Goal: Task Accomplishment & Management: Use online tool/utility

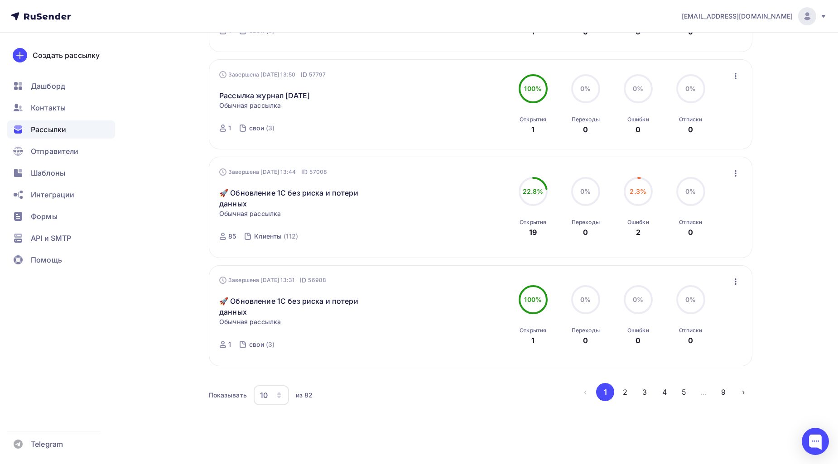
scroll to position [805, 0]
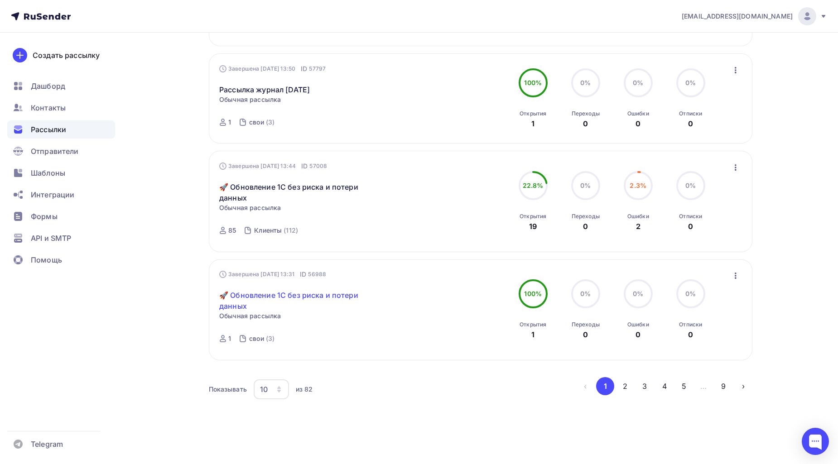
click at [295, 310] on link "🚀 Обновление 1С без риска и потери данных" at bounding box center [296, 301] width 155 height 22
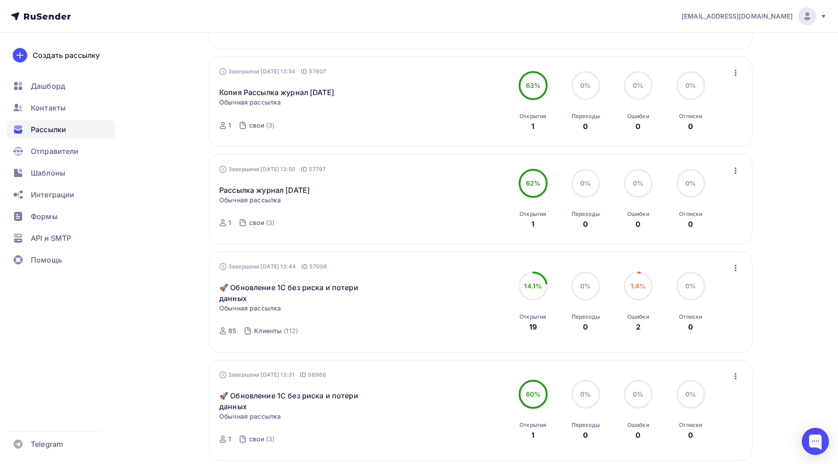
scroll to position [821, 0]
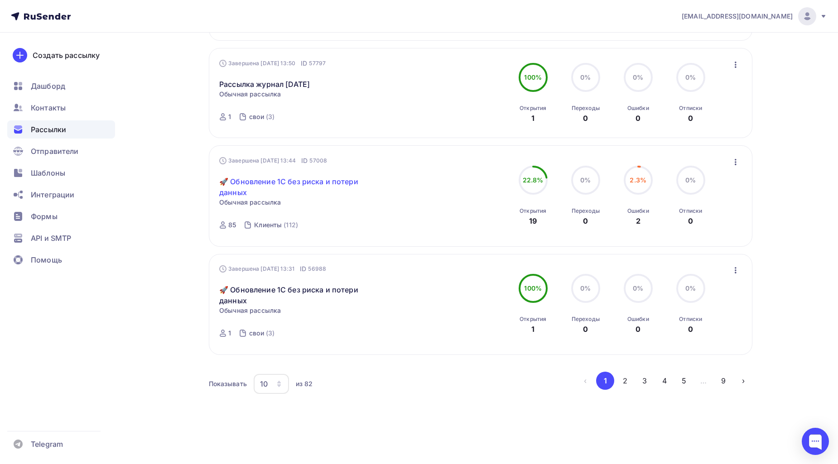
click at [241, 187] on link "🚀 Обновление 1С без риска и потери данных" at bounding box center [296, 187] width 155 height 22
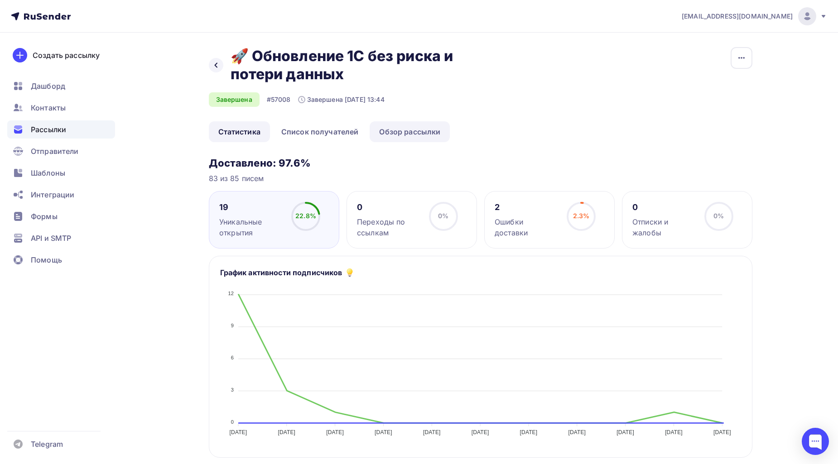
click at [411, 125] on link "Обзор рассылки" at bounding box center [409, 131] width 80 height 21
click at [216, 67] on icon at bounding box center [215, 65] width 7 height 7
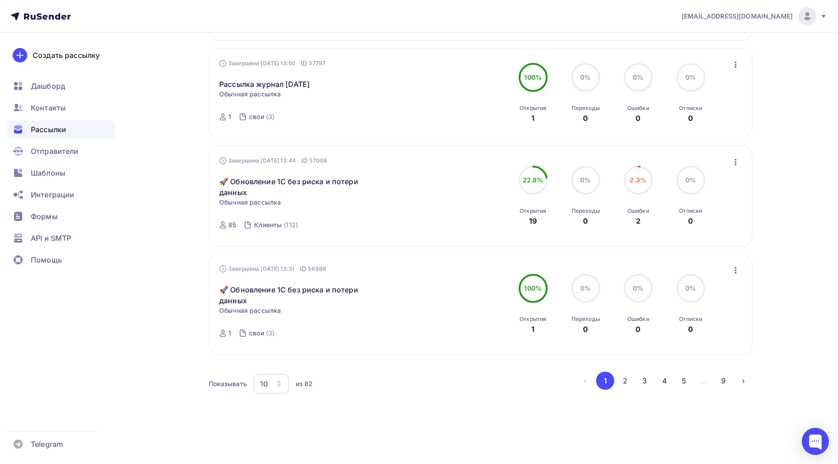
scroll to position [821, 0]
click at [270, 382] on div "10" at bounding box center [271, 384] width 35 height 20
click at [276, 344] on div "50" at bounding box center [307, 349] width 87 height 11
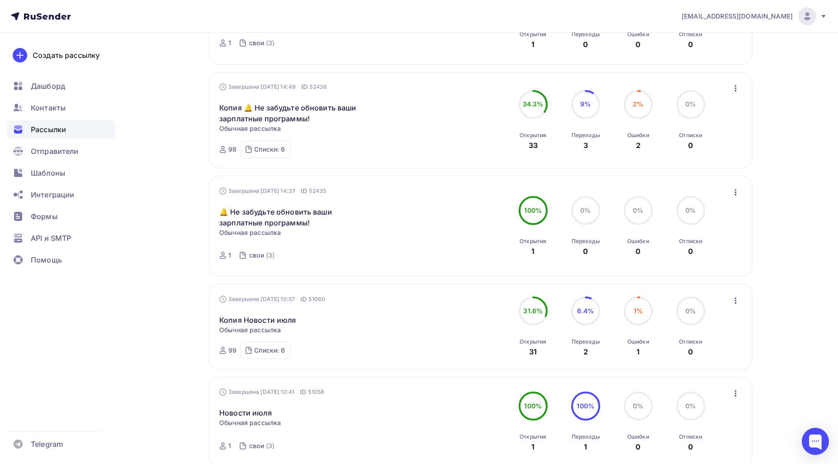
scroll to position [1425, 0]
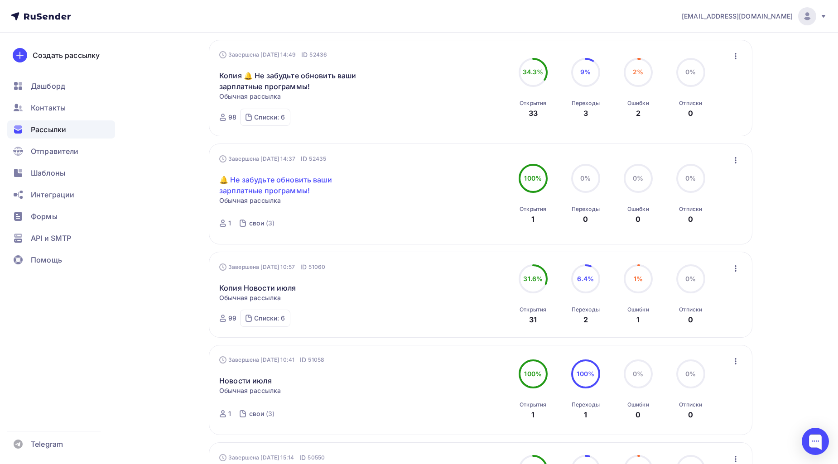
click at [290, 196] on link "🔔 Не забудьте обновить ваши зарплатные программы!" at bounding box center [296, 185] width 155 height 22
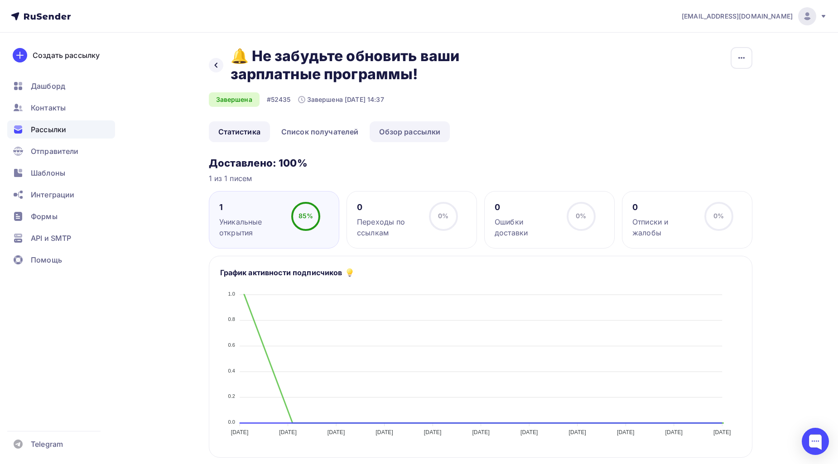
click at [429, 136] on link "Обзор рассылки" at bounding box center [409, 131] width 80 height 21
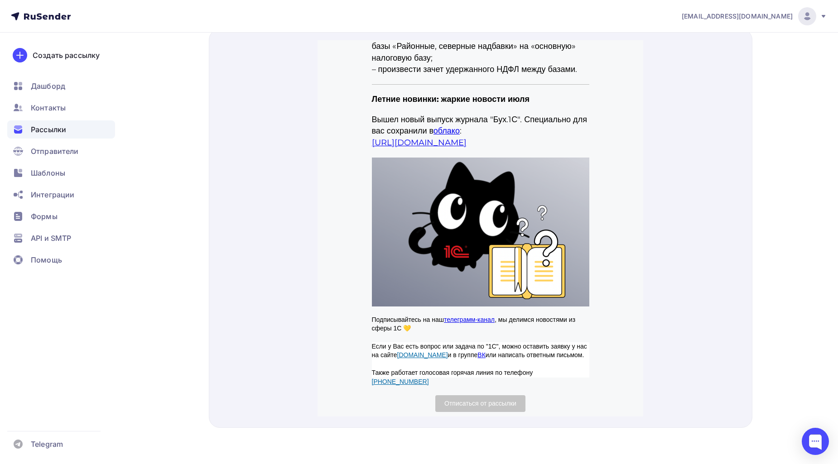
scroll to position [501, 0]
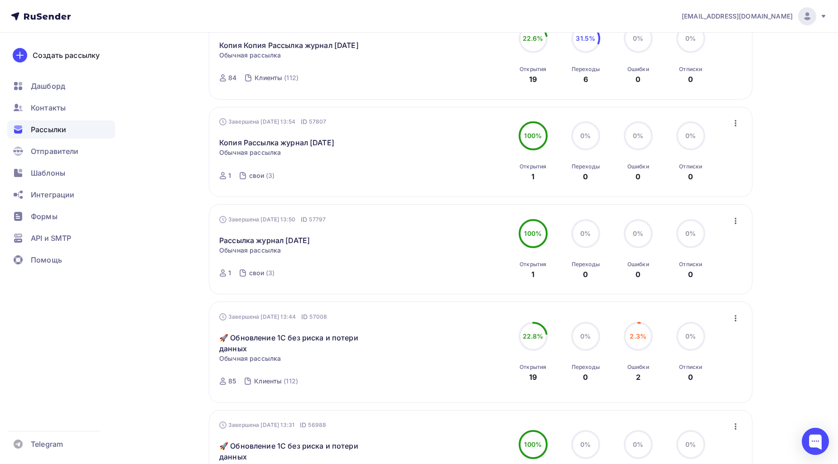
scroll to position [821, 0]
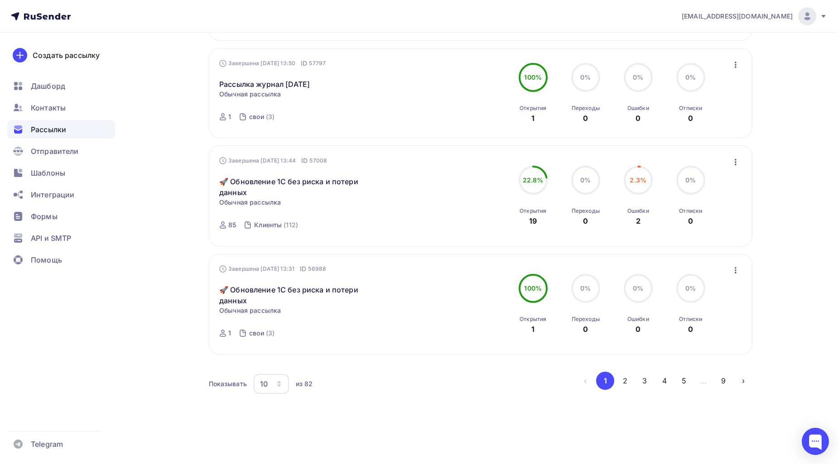
click at [279, 382] on icon "button" at bounding box center [279, 382] width 4 height 3
click at [286, 362] on div "100" at bounding box center [307, 367] width 87 height 11
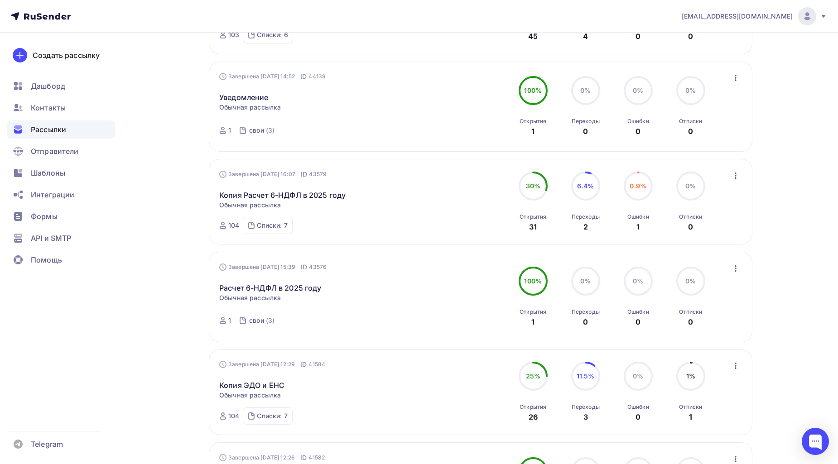
scroll to position [2640, 0]
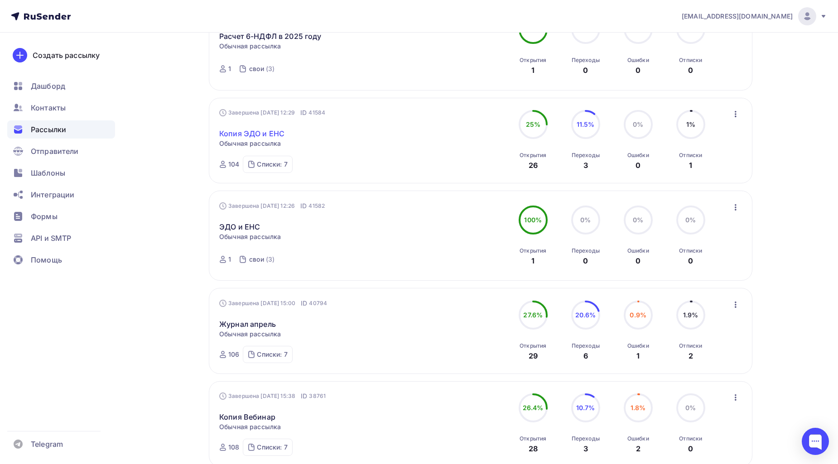
click at [254, 139] on link "Копия ЭДО и ЕНС" at bounding box center [251, 133] width 65 height 11
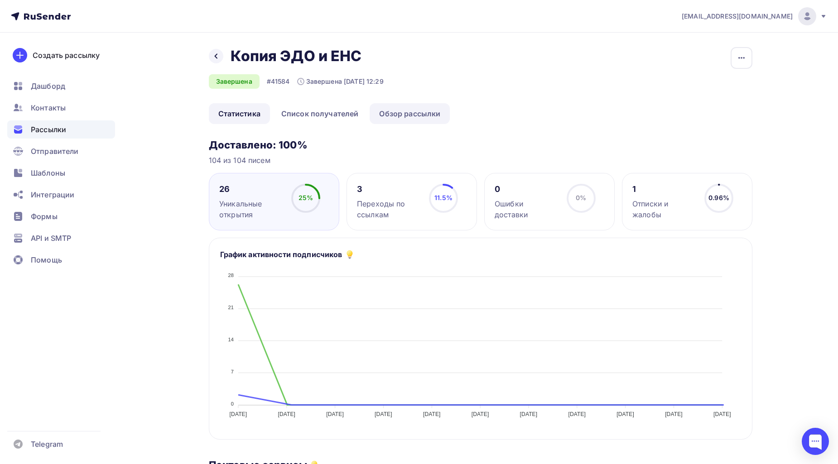
click at [422, 111] on link "Обзор рассылки" at bounding box center [409, 113] width 80 height 21
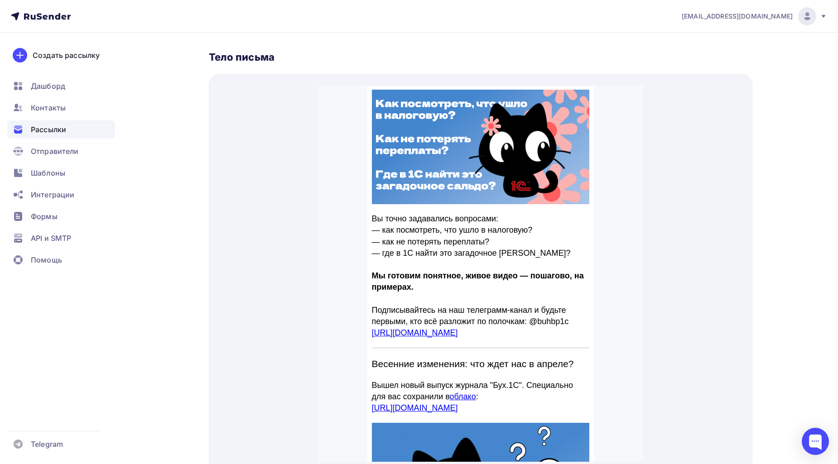
scroll to position [347, 0]
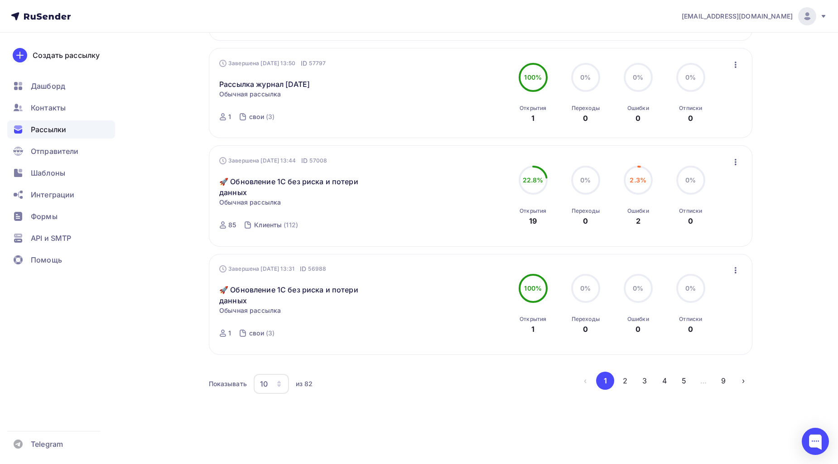
scroll to position [821, 0]
click at [662, 383] on button "4" at bounding box center [664, 381] width 18 height 18
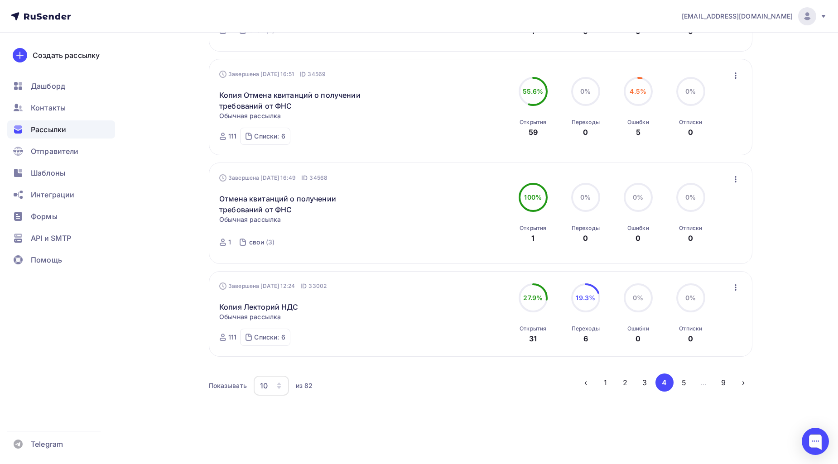
scroll to position [788, 0]
click at [686, 378] on button "5" at bounding box center [684, 381] width 18 height 18
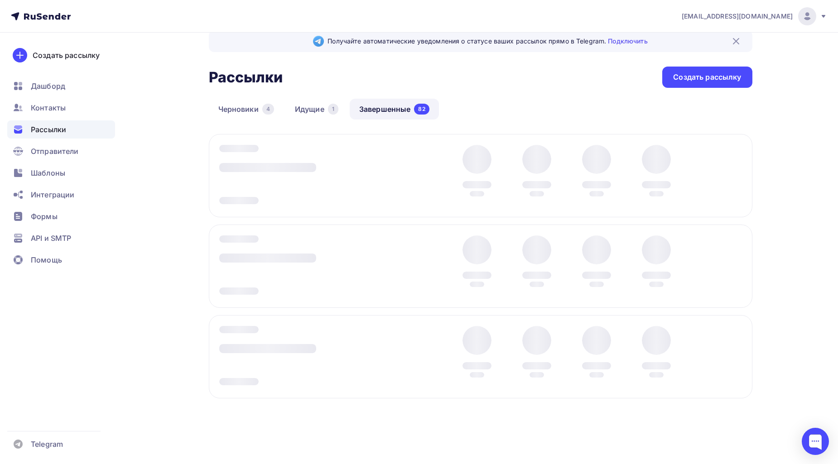
scroll to position [16, 0]
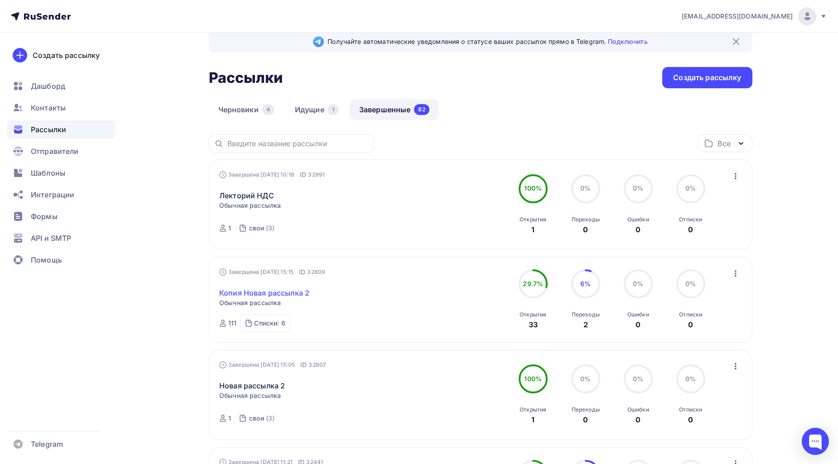
click at [297, 292] on link "Копия Новая рассылка 2" at bounding box center [264, 292] width 90 height 11
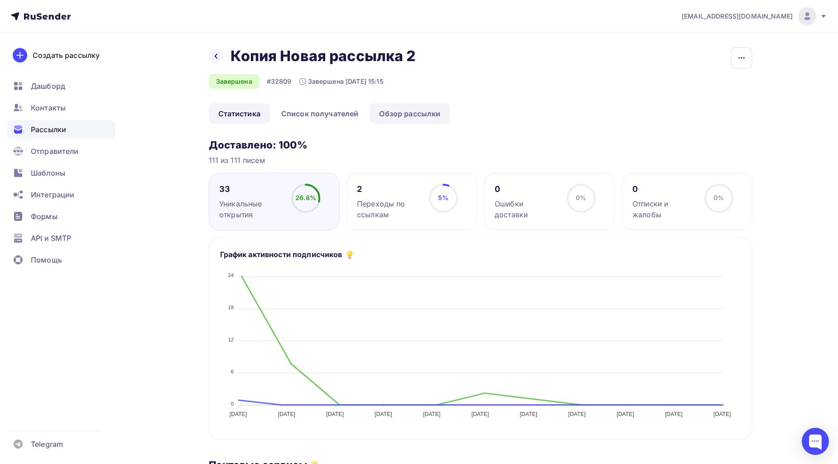
click at [432, 118] on link "Обзор рассылки" at bounding box center [409, 113] width 80 height 21
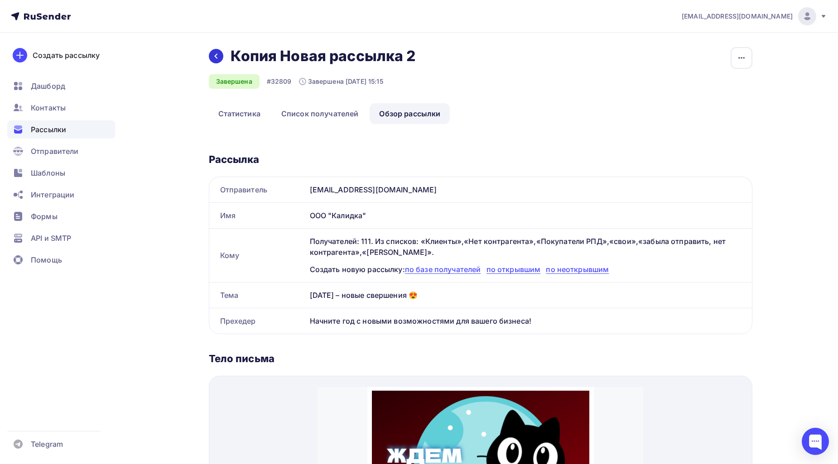
click at [215, 57] on icon at bounding box center [215, 56] width 3 height 5
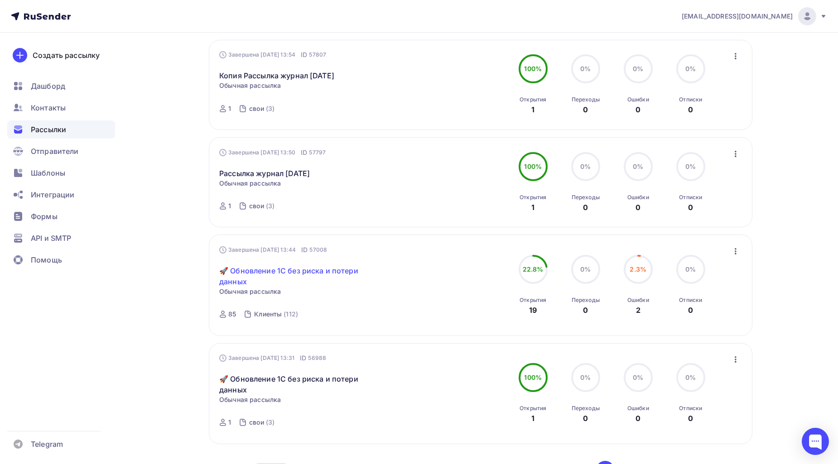
scroll to position [720, 0]
click at [334, 280] on link "🚀 Обновление 1С без риска и потери данных" at bounding box center [296, 277] width 155 height 22
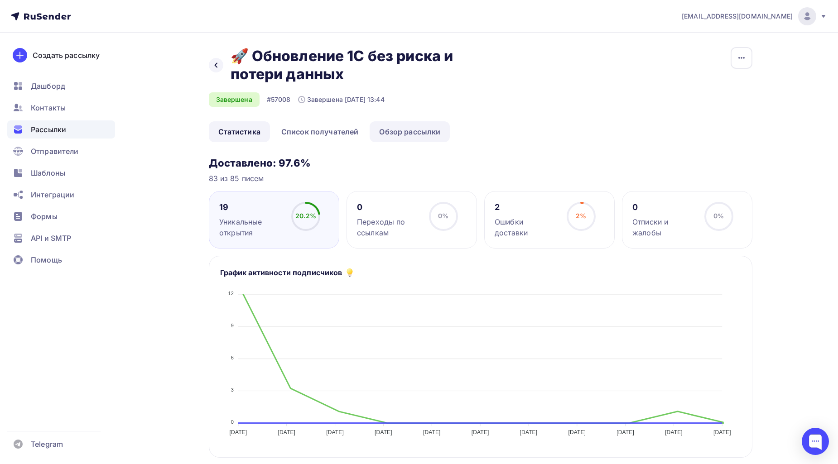
click at [392, 136] on link "Обзор рассылки" at bounding box center [409, 131] width 80 height 21
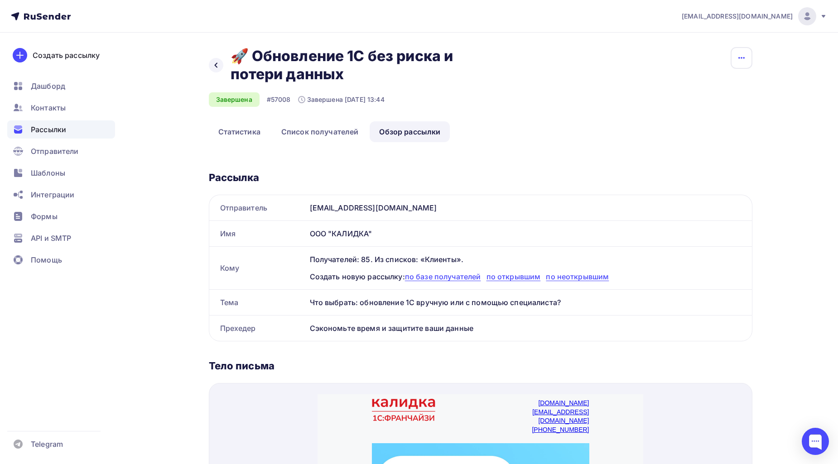
click at [739, 53] on icon "button" at bounding box center [741, 58] width 11 height 11
click at [721, 89] on div "Копировать" at bounding box center [706, 86] width 87 height 11
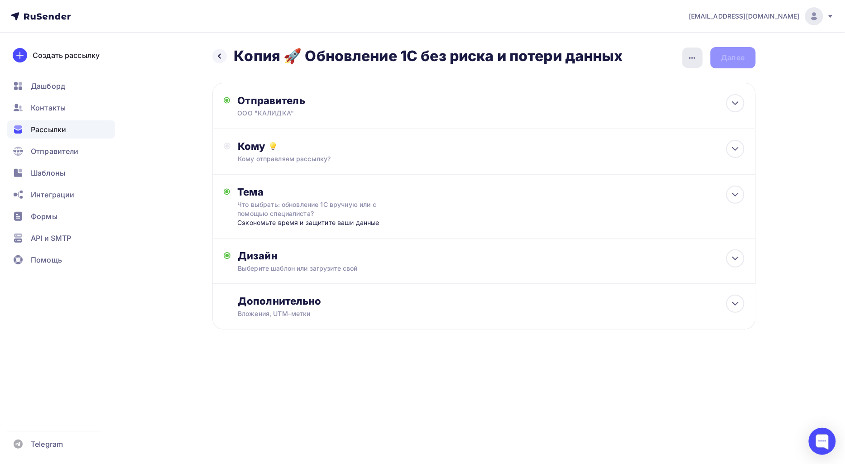
click at [696, 57] on icon "button" at bounding box center [692, 58] width 11 height 11
click at [656, 105] on div "Переименовать рассылку" at bounding box center [645, 104] width 112 height 11
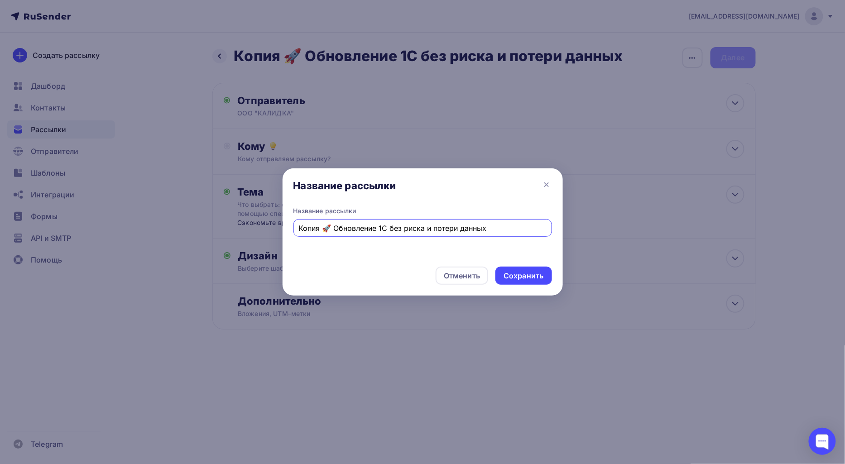
drag, startPoint x: 501, startPoint y: 229, endPoint x: 288, endPoint y: 222, distance: 213.4
click at [288, 222] on div "Название рассылки Копия 🚀 Обновление 1С без риска и потери данных" at bounding box center [423, 232] width 280 height 53
click at [372, 225] on input "text" at bounding box center [422, 228] width 248 height 11
paste input "олезная рассылка"
click at [296, 227] on div "олезная рассылка" at bounding box center [422, 228] width 259 height 18
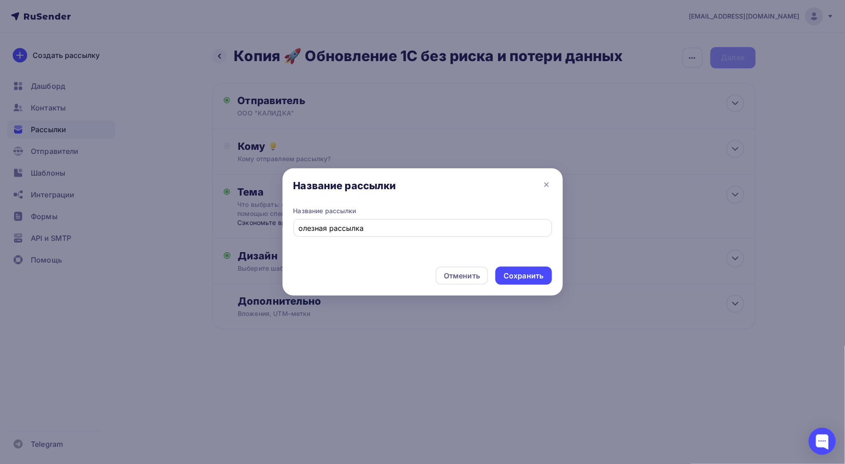
click at [299, 229] on input "олезная рассылка" at bounding box center [422, 228] width 248 height 11
type input "Полезная рассылка"
click at [531, 271] on div "Сохранить" at bounding box center [523, 276] width 40 height 10
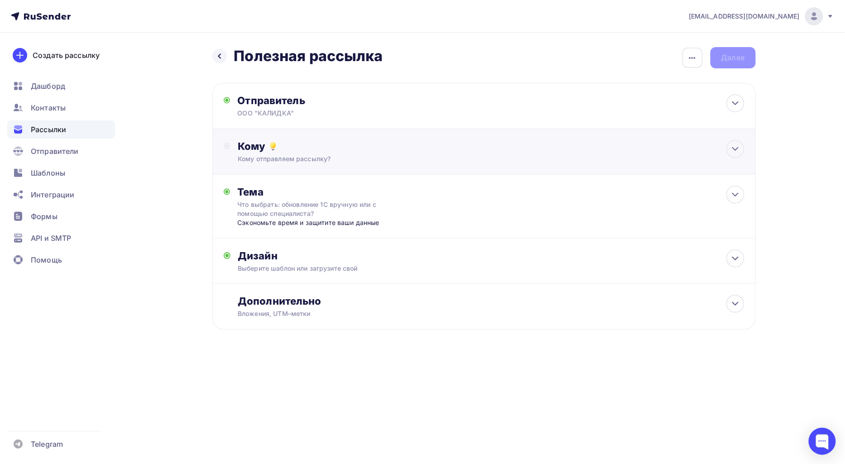
click at [398, 149] on div "Кому" at bounding box center [491, 146] width 506 height 13
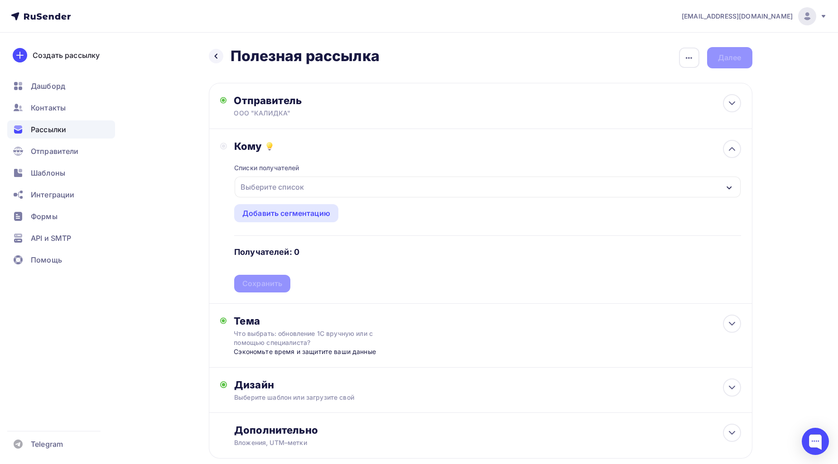
click at [286, 195] on div "Выберите список" at bounding box center [272, 187] width 71 height 16
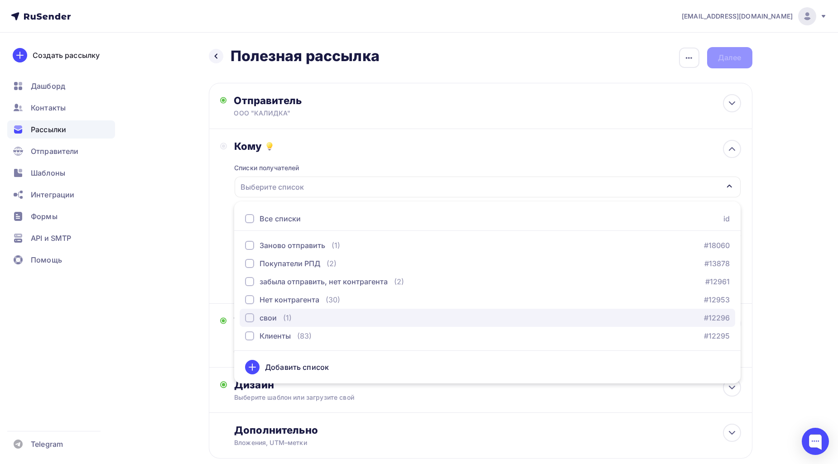
click at [249, 318] on div "button" at bounding box center [249, 317] width 9 height 9
click at [128, 229] on div "Назад Полезная рассылка Полезная рассылка Закончить позже Переименовать рассылк…" at bounding box center [419, 275] width 742 height 484
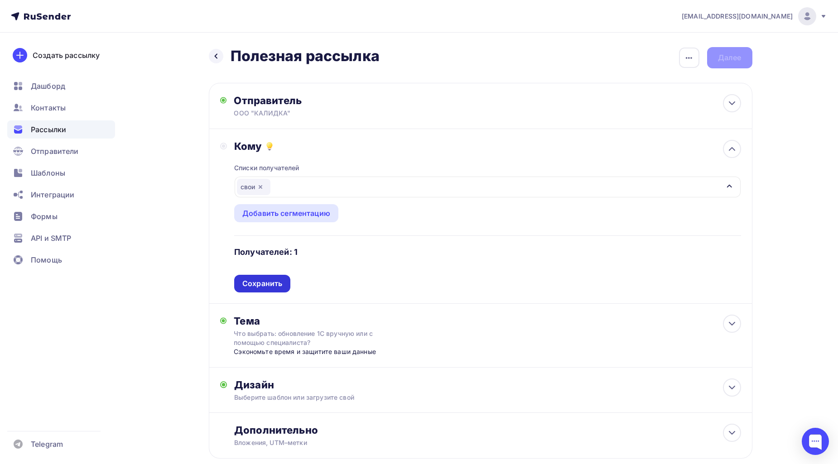
click at [262, 285] on div "Сохранить" at bounding box center [262, 283] width 40 height 10
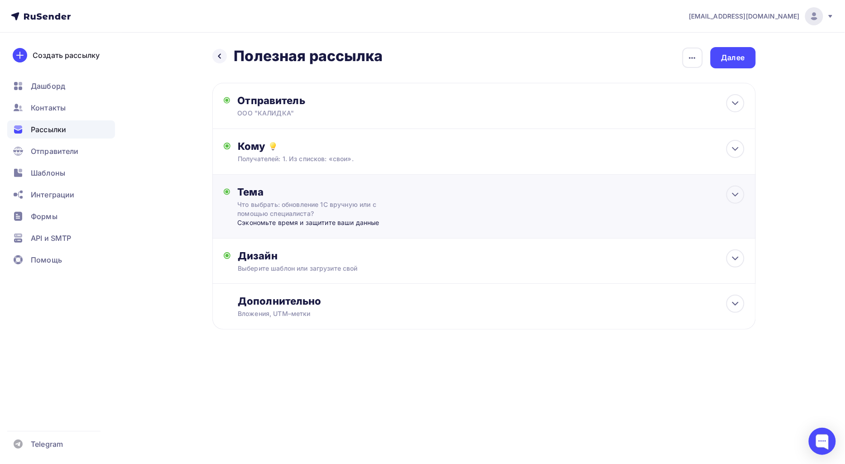
click at [379, 217] on div "Что выбрать: обновление 1С вручную или с помощью специалиста?" at bounding box center [317, 209] width 161 height 18
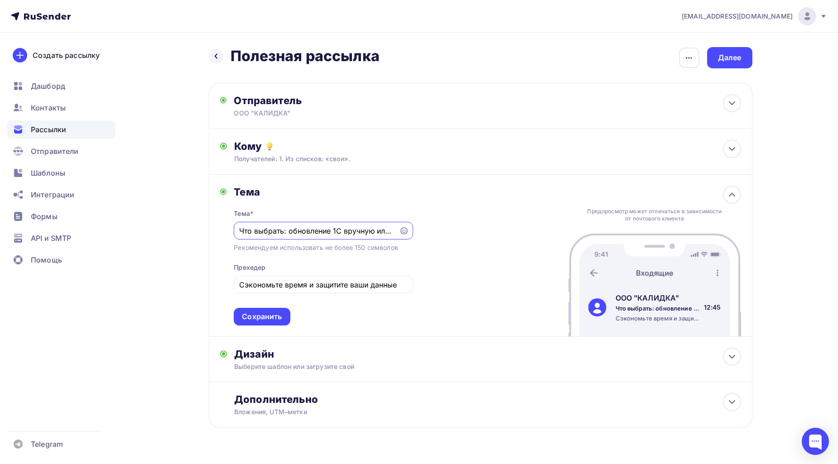
drag, startPoint x: 394, startPoint y: 231, endPoint x: 48, endPoint y: 227, distance: 345.5
click at [48, 227] on div "[EMAIL_ADDRESS][DOMAIN_NAME] Аккаунт Тарифы Выйти Создать рассылку [GEOGRAPHIC_…" at bounding box center [419, 243] width 838 height 486
click at [379, 283] on input "Сэкономьте время и защитите ваши данные" at bounding box center [323, 284] width 168 height 11
drag, startPoint x: 399, startPoint y: 283, endPoint x: 192, endPoint y: 293, distance: 207.1
click at [192, 293] on div "Назад Полезная рассылка Полезная рассылка Закончить позже Переименовать рассылк…" at bounding box center [419, 260] width 742 height 454
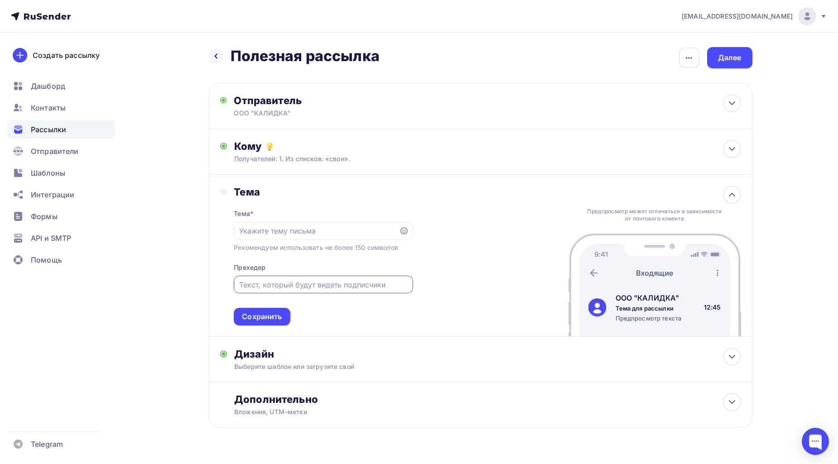
click at [323, 281] on input "text" at bounding box center [323, 284] width 168 height 11
click at [322, 234] on input "text" at bounding box center [316, 230] width 155 height 11
click at [320, 287] on input "text" at bounding box center [323, 284] width 168 height 11
click at [312, 233] on input "text" at bounding box center [316, 230] width 155 height 11
paste input "важный момент при работе с [PERSON_NAME]"
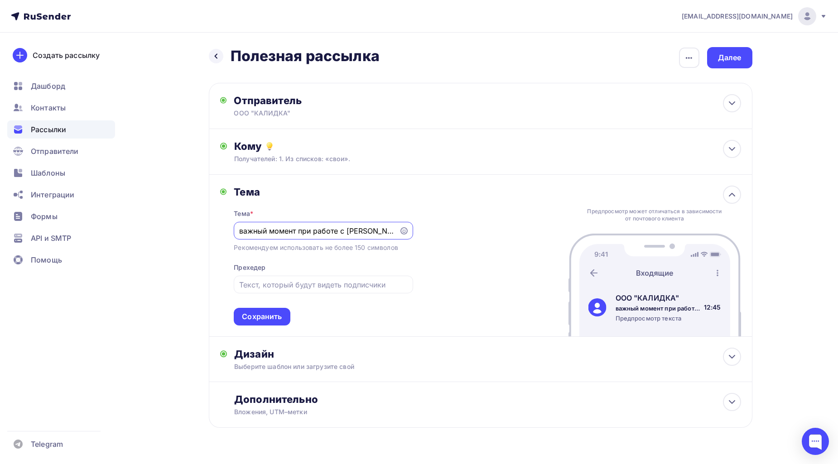
click at [244, 230] on input "важный момент при работе с [PERSON_NAME]" at bounding box center [316, 230] width 155 height 11
type input "Важный момент при работе с ЕНС"
click at [391, 259] on div "Тема * Важный момент при работе с ЕНС Рекомендуем использовать не более 150 сим…" at bounding box center [323, 261] width 179 height 127
click at [527, 238] on div "[PERSON_NAME] * Важный момент при работе с ЕНС Рекомендуем использовать не боле…" at bounding box center [480, 256] width 543 height 162
click at [338, 292] on div at bounding box center [323, 285] width 179 height 18
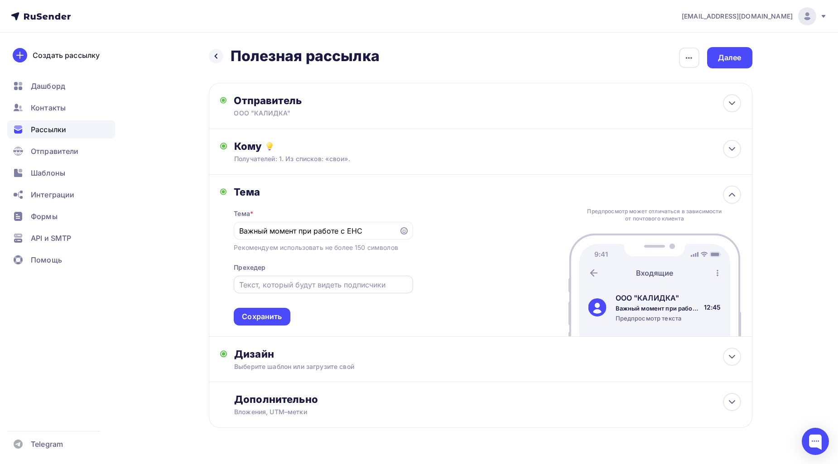
click at [339, 289] on input "text" at bounding box center [323, 284] width 168 height 11
paste input "[PERSON_NAME] на ЕНС не сходится?"
click at [241, 283] on input "[PERSON_NAME] на ЕНС не сходится?" at bounding box center [323, 284] width 168 height 11
click at [239, 287] on input "[PERSON_NAME] на ЕНС не сходится?" at bounding box center [323, 284] width 168 height 11
click at [377, 281] on input "[PERSON_NAME] на ЕНС не сходится?" at bounding box center [323, 284] width 168 height 11
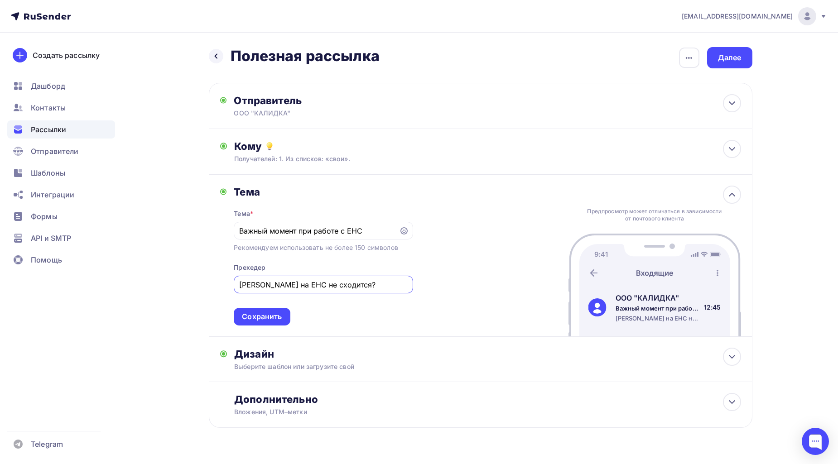
type input "[PERSON_NAME] на ЕНС не сходится?"
click at [281, 318] on div "Сохранить" at bounding box center [262, 316] width 40 height 10
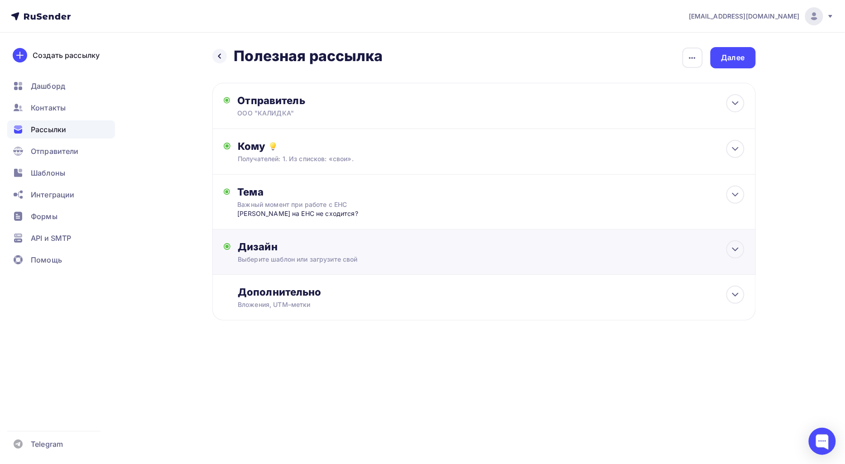
click at [327, 259] on div "Выберите шаблон или загрузите свой" at bounding box center [466, 259] width 456 height 9
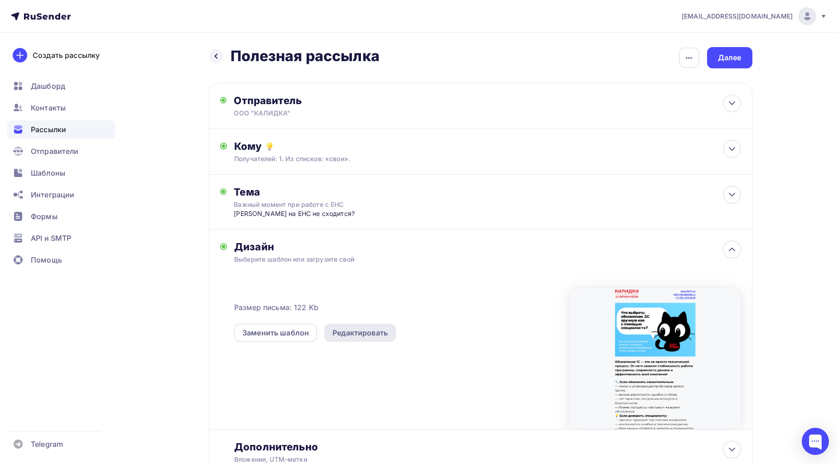
click at [360, 331] on div "Редактировать" at bounding box center [359, 332] width 55 height 11
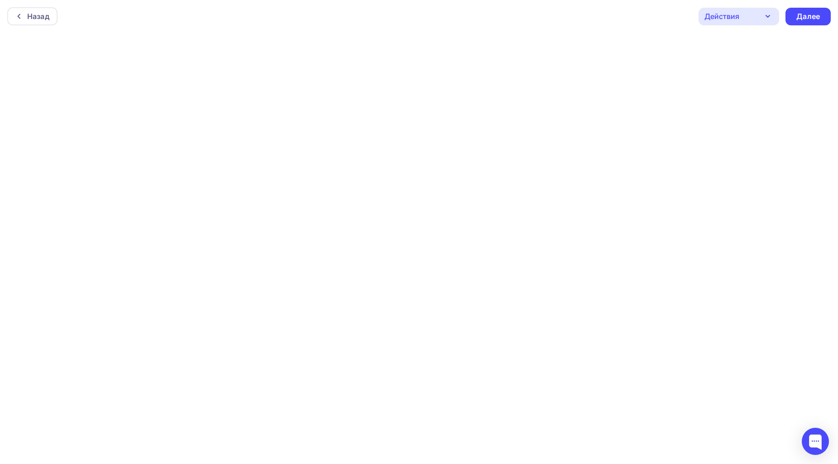
scroll to position [2, 0]
click at [802, 14] on div "Далее" at bounding box center [808, 14] width 24 height 10
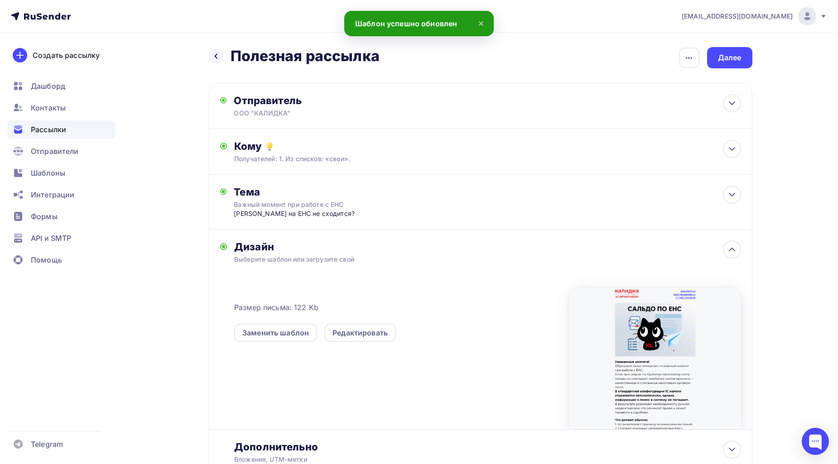
click at [630, 319] on div at bounding box center [655, 358] width 172 height 141
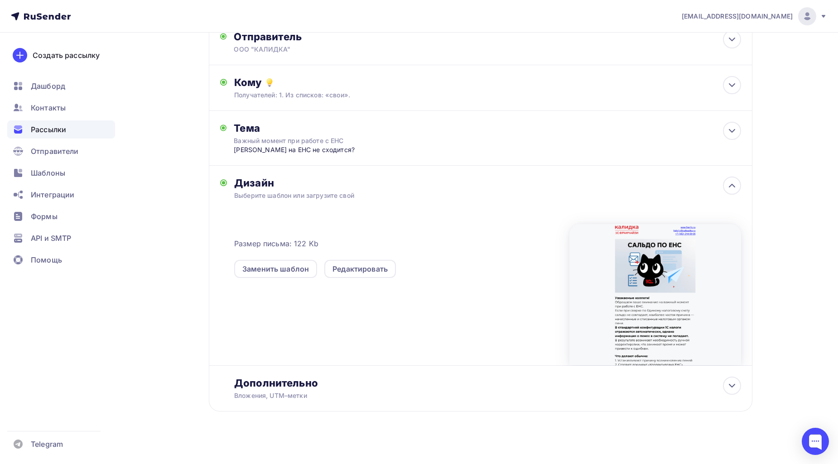
scroll to position [70, 0]
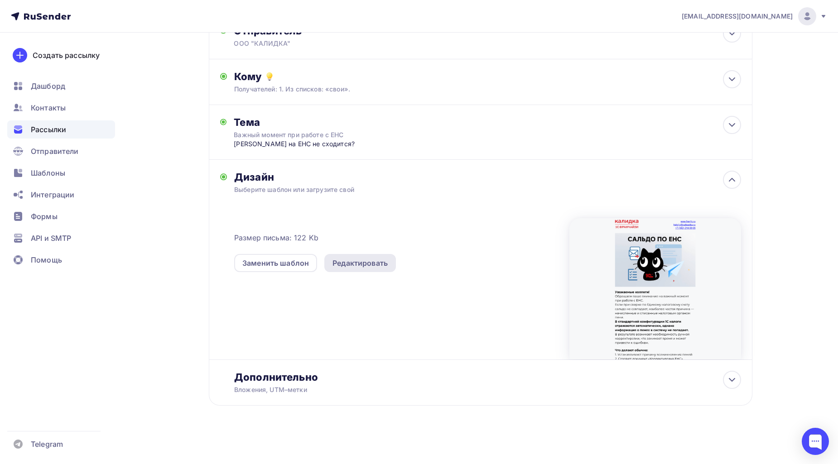
click at [345, 263] on div "Редактировать" at bounding box center [359, 263] width 55 height 11
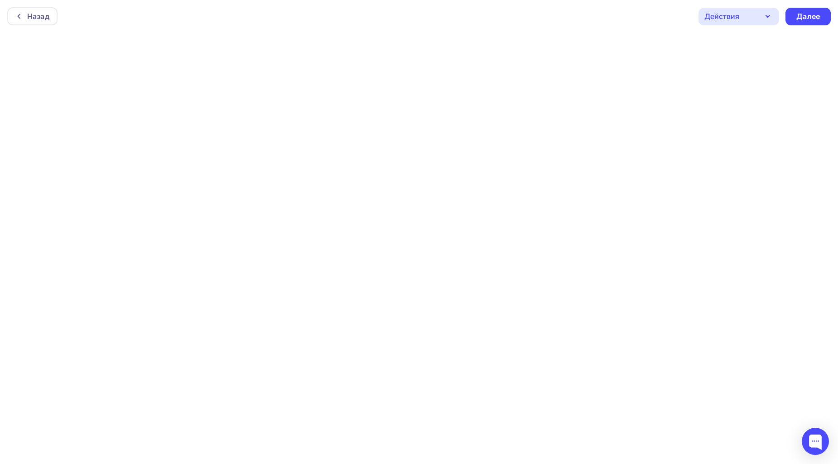
scroll to position [2, 0]
click at [804, 10] on div "Далее" at bounding box center [808, 14] width 24 height 10
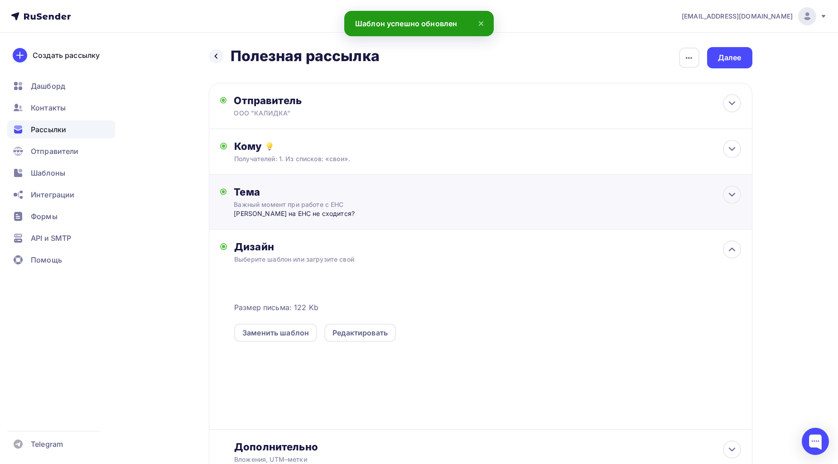
scroll to position [70, 0]
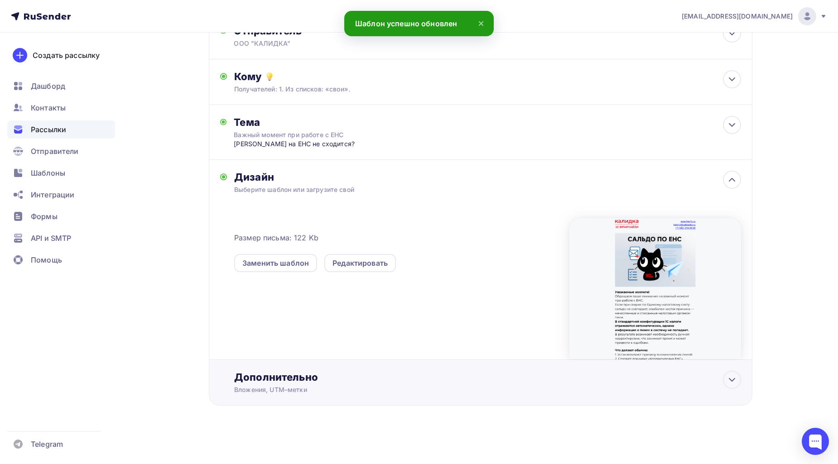
click at [623, 381] on div "Дополнительно" at bounding box center [487, 377] width 506 height 13
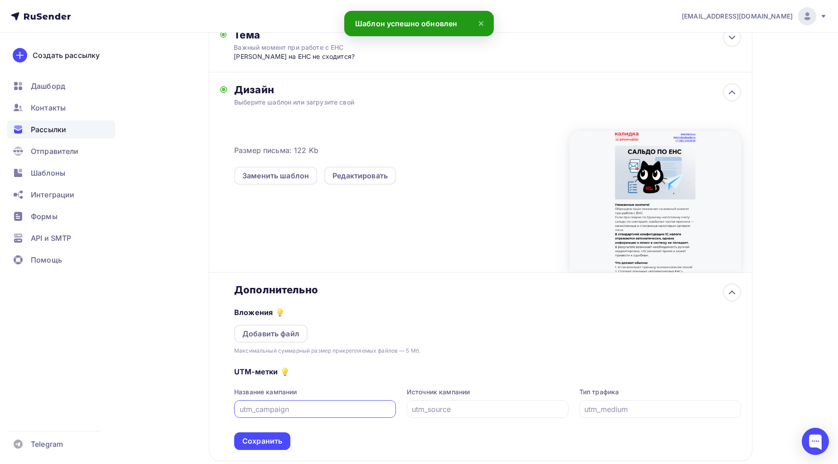
scroll to position [212, 0]
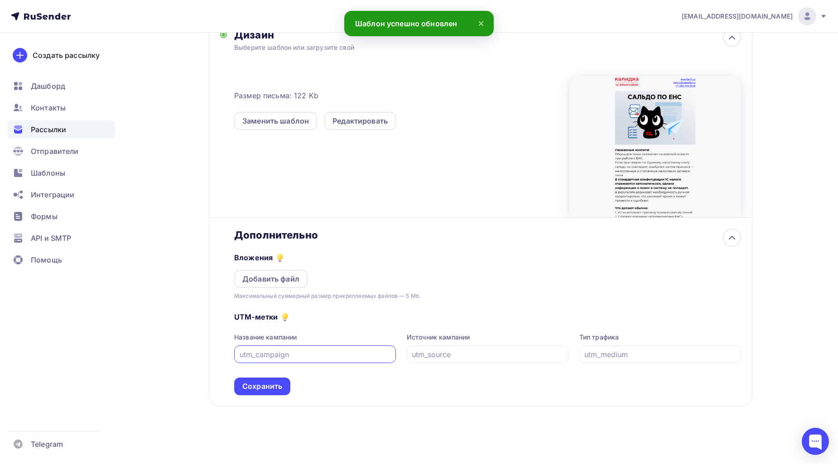
click at [393, 255] on div "Вложения Добавить файл Максимальный суммарный размер прикрепляемых файлов — 5 М…" at bounding box center [487, 270] width 506 height 59
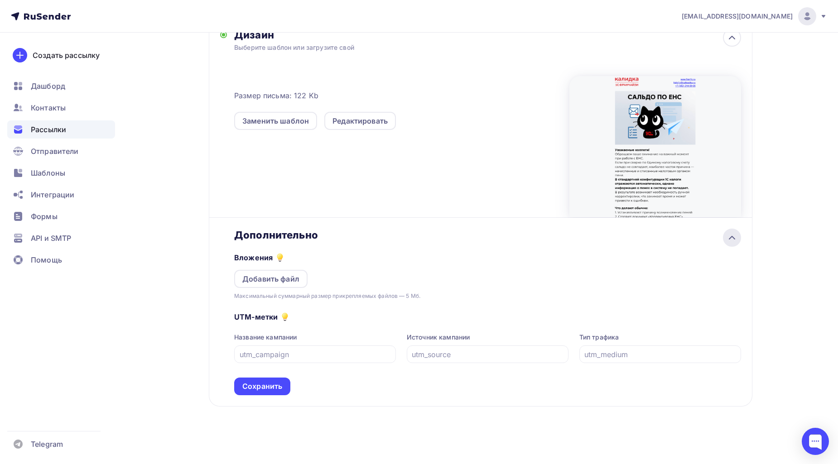
click at [731, 239] on icon at bounding box center [731, 237] width 11 height 11
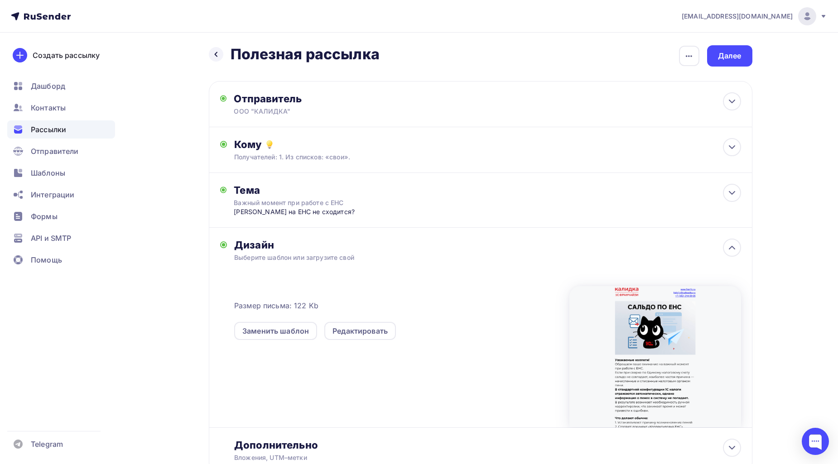
scroll to position [0, 0]
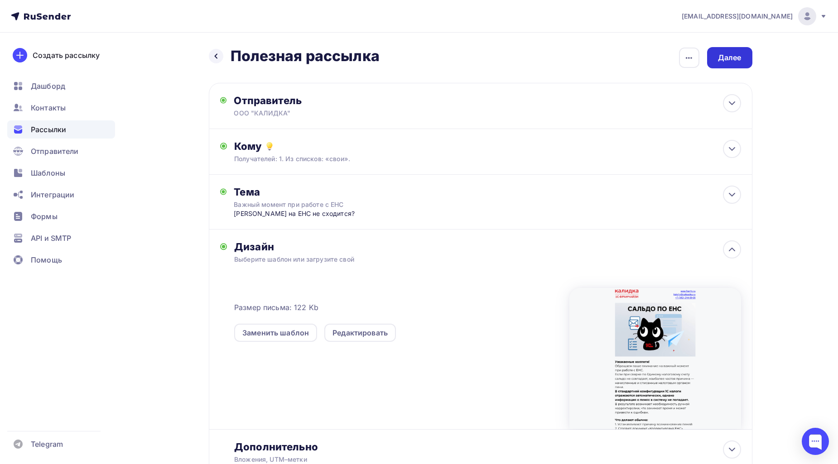
click at [720, 56] on div "Далее" at bounding box center [730, 58] width 24 height 10
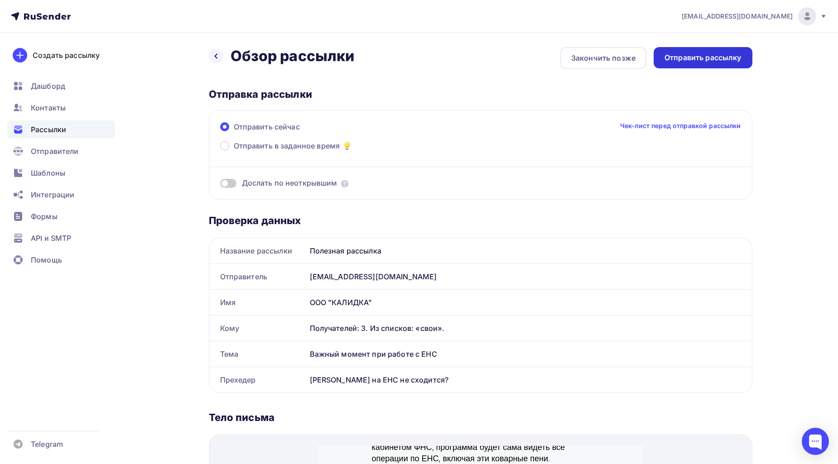
click at [695, 52] on div "Отправить рассылку" at bounding box center [702, 57] width 99 height 21
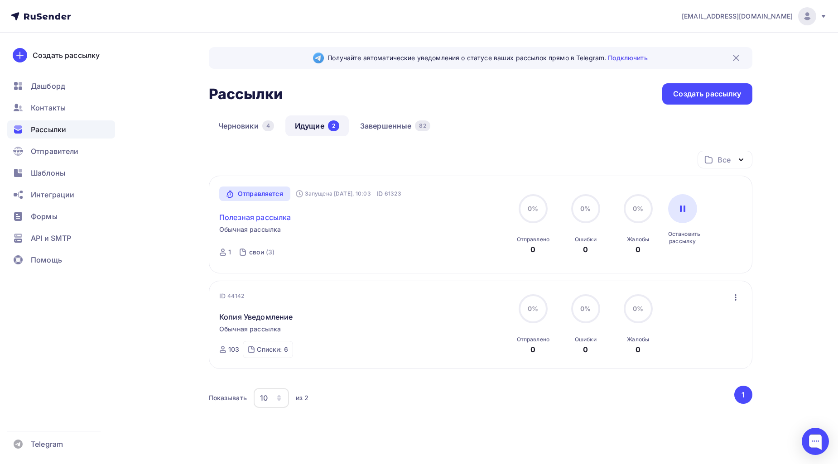
click at [272, 214] on link "Полезная рассылка" at bounding box center [255, 217] width 72 height 11
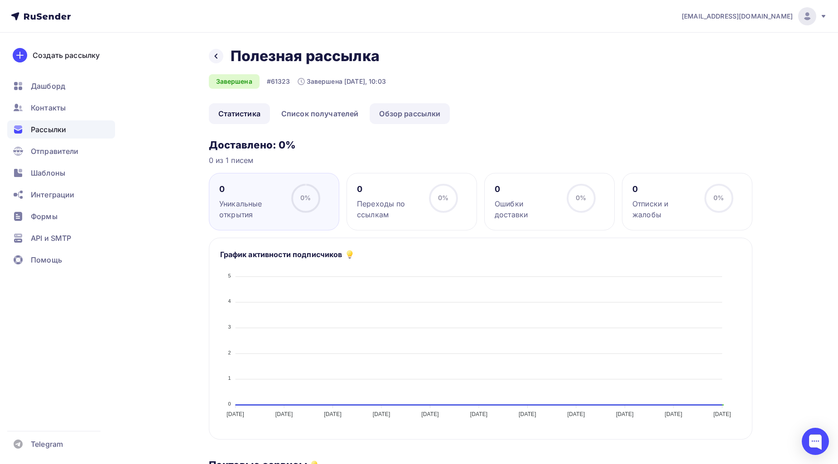
click at [422, 114] on link "Обзор рассылки" at bounding box center [409, 113] width 80 height 21
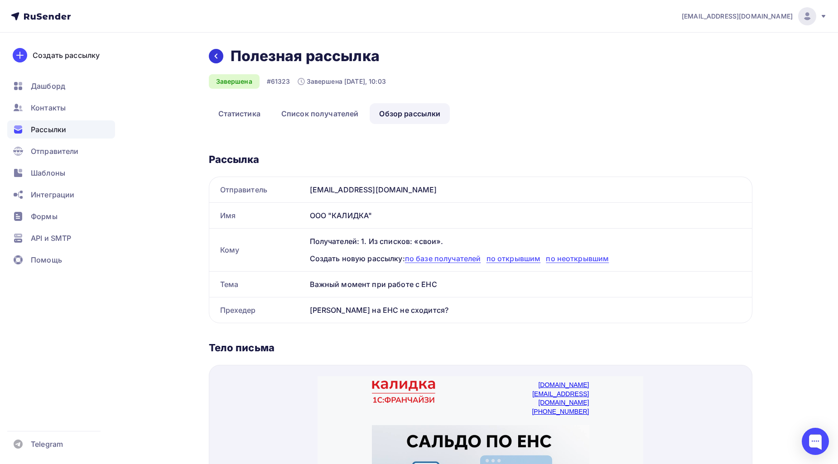
click at [216, 57] on icon at bounding box center [215, 56] width 7 height 7
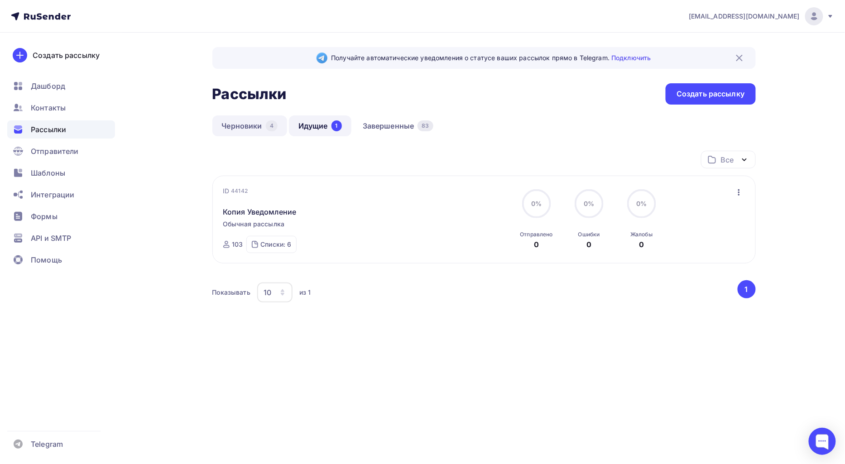
click at [261, 128] on link "Черновики 4" at bounding box center [249, 125] width 75 height 21
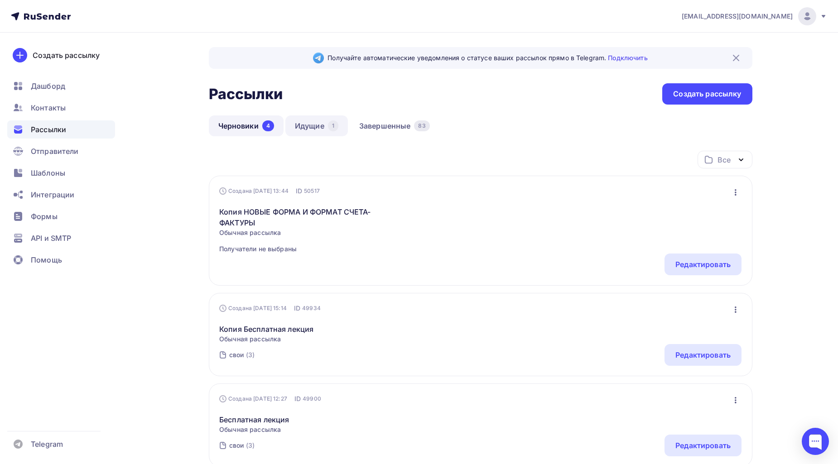
click at [327, 127] on link "Идущие 1" at bounding box center [316, 125] width 62 height 21
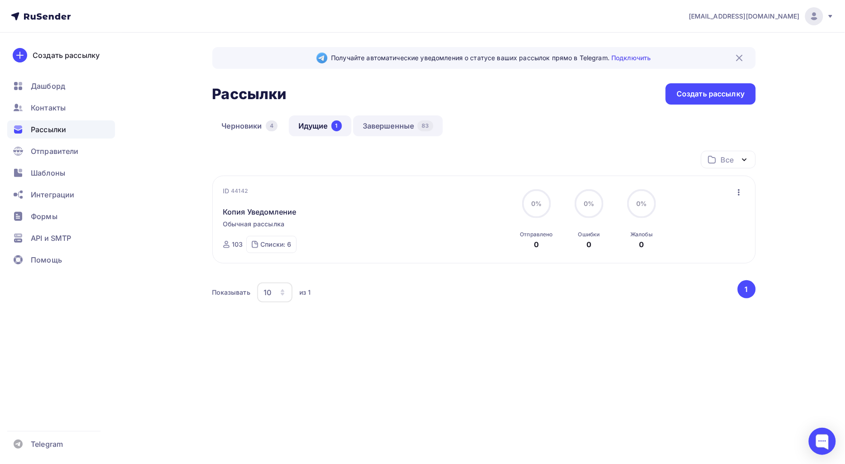
click at [426, 133] on link "Завершенные 83" at bounding box center [398, 125] width 90 height 21
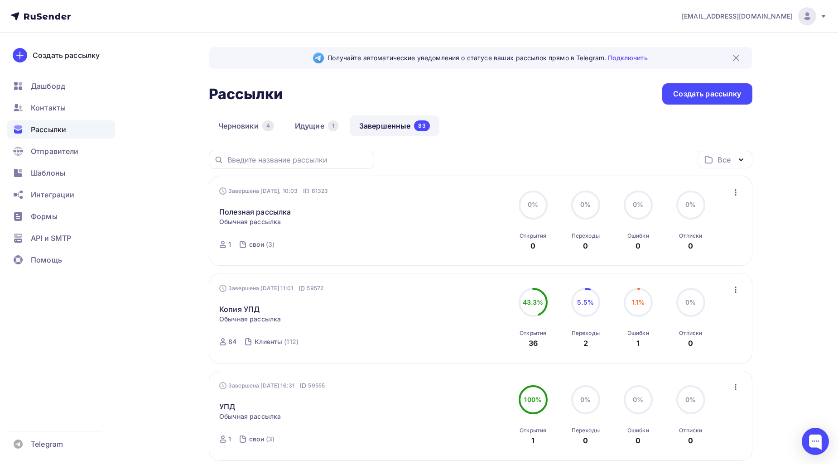
click at [505, 123] on div "Черновики 4 Идущие 1 Завершенные 83" at bounding box center [480, 132] width 543 height 35
click at [551, 136] on div "Черновики 4 Идущие 1 Завершенные 83" at bounding box center [480, 132] width 543 height 35
click at [492, 147] on div "Черновики 4 Идущие 1 Завершенные 83" at bounding box center [480, 132] width 543 height 35
click at [276, 211] on link "Полезная рассылка" at bounding box center [255, 211] width 72 height 11
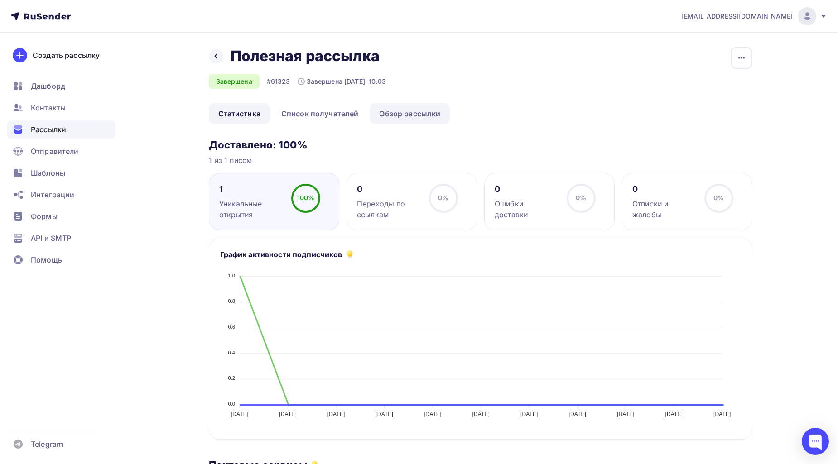
click at [434, 116] on link "Обзор рассылки" at bounding box center [409, 113] width 80 height 21
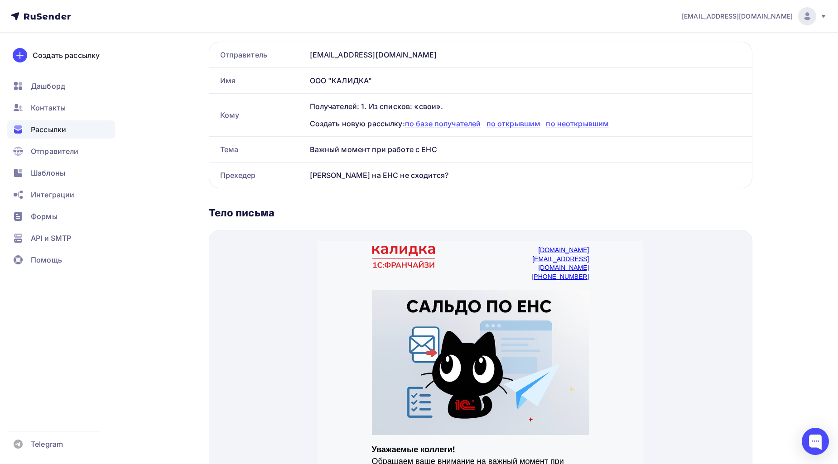
scroll to position [151, 0]
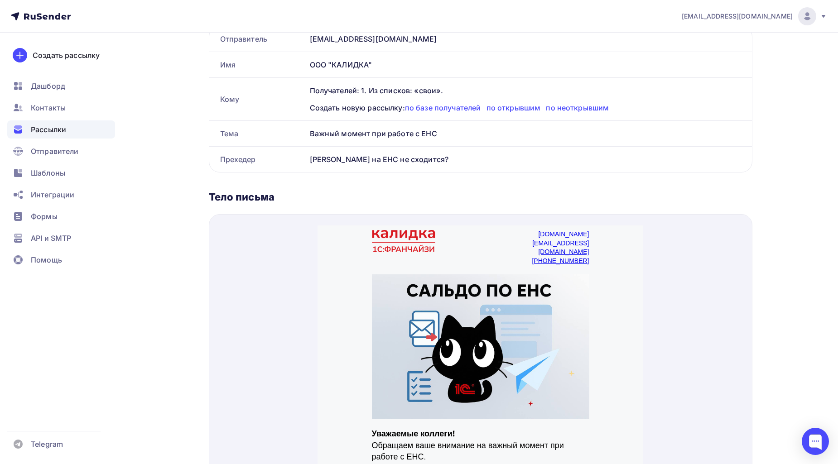
click at [400, 137] on div "Важный момент при работе с ЕНС" at bounding box center [529, 133] width 446 height 25
click at [384, 167] on div "[PERSON_NAME] на ЕНС не сходится?" at bounding box center [529, 159] width 446 height 25
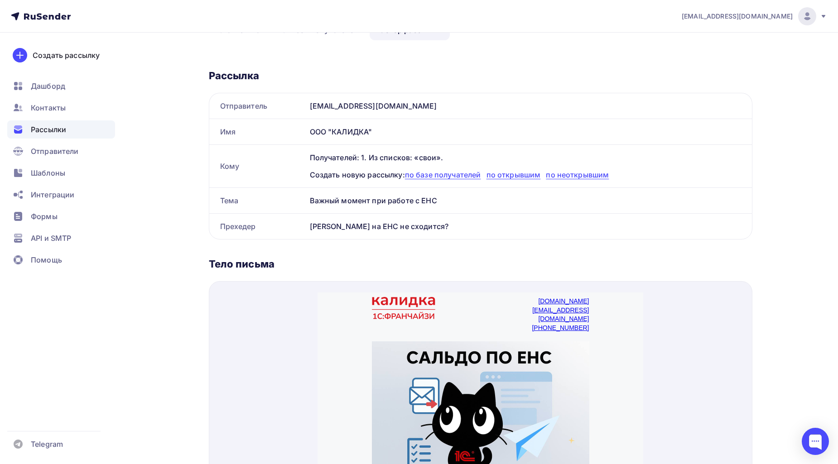
scroll to position [0, 0]
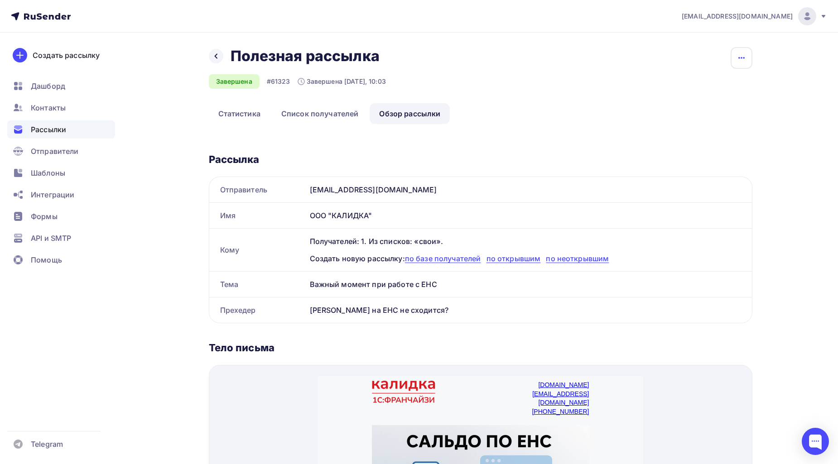
click at [743, 57] on icon "button" at bounding box center [741, 58] width 6 height 2
click at [769, 72] on div "Назад Полезная рассылка Полезная рассылка Завершена #61323 Завершена [DATE], 10…" at bounding box center [419, 416] width 742 height 767
click at [742, 57] on icon "button" at bounding box center [741, 58] width 11 height 11
click at [701, 84] on div "Копировать" at bounding box center [706, 86] width 87 height 11
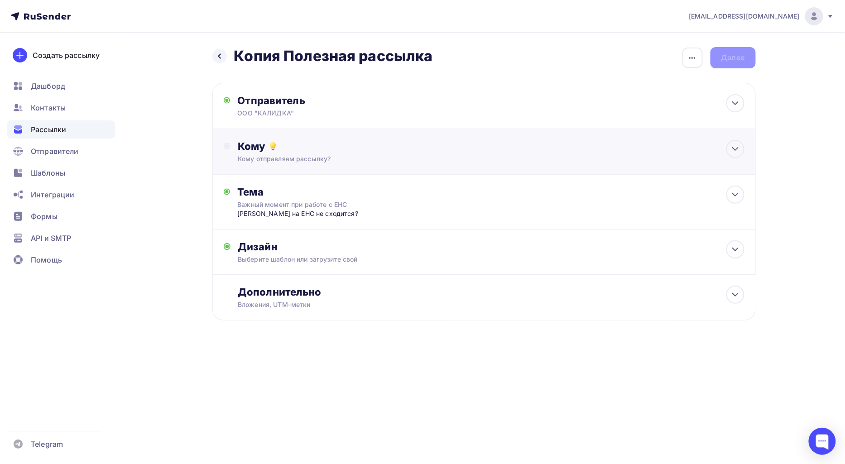
click at [379, 155] on div "Кому отправляем рассылку?" at bounding box center [466, 158] width 456 height 9
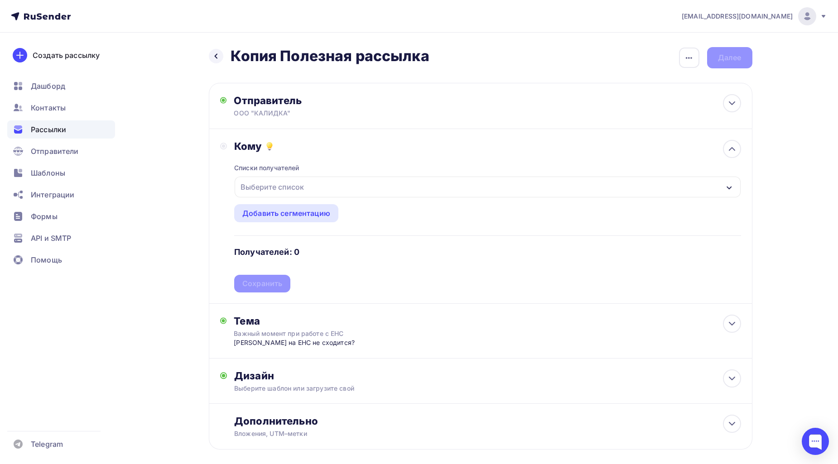
click at [293, 192] on div "Выберите список" at bounding box center [272, 187] width 71 height 16
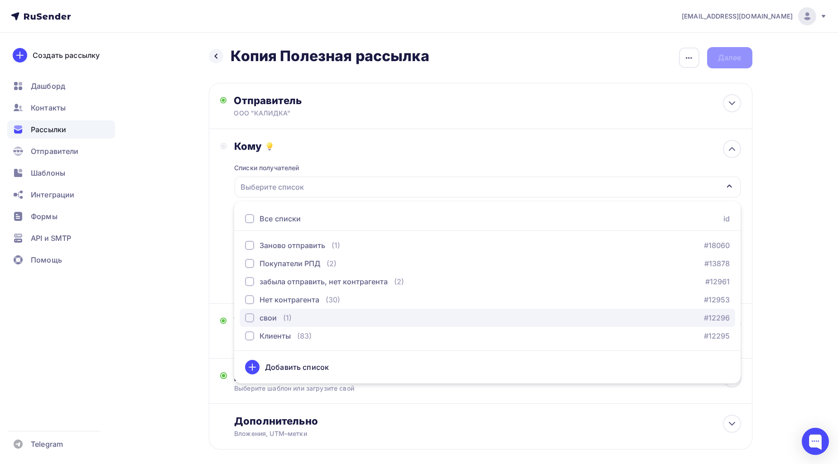
click at [271, 319] on div "свои" at bounding box center [267, 317] width 17 height 11
click at [797, 274] on div "[EMAIL_ADDRESS][DOMAIN_NAME] Аккаунт Тарифы Выйти Создать рассылку [GEOGRAPHIC_…" at bounding box center [419, 254] width 838 height 508
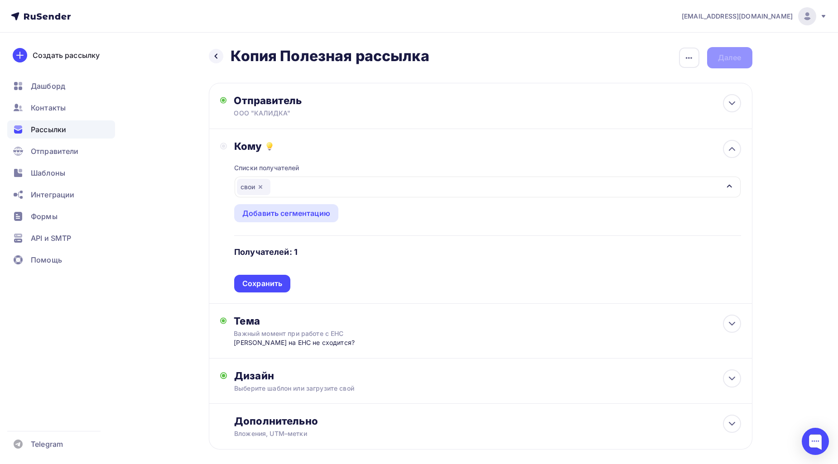
click at [786, 183] on div "Назад Копия Полезная рассылка Копия Полезная рассылка Закончить позже Переимено…" at bounding box center [419, 270] width 742 height 475
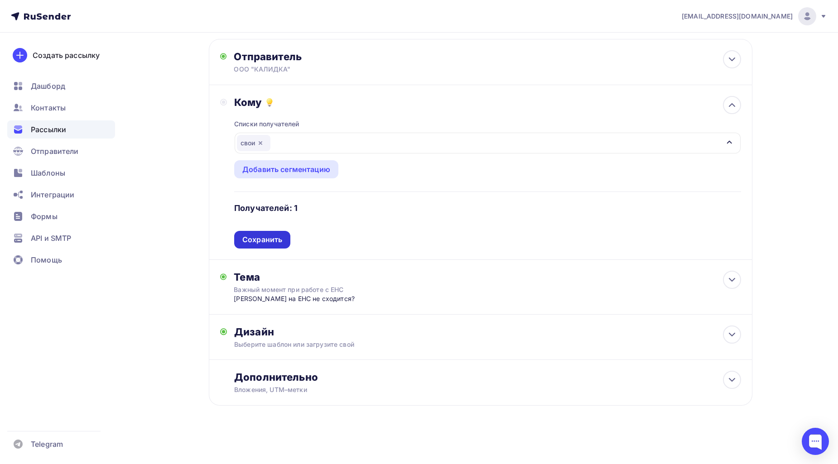
click at [259, 234] on div "Сохранить" at bounding box center [262, 240] width 56 height 18
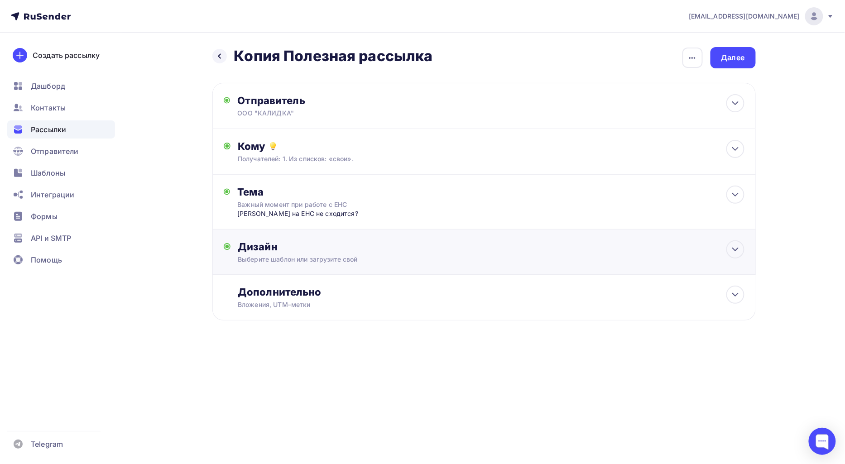
click at [716, 236] on div "Дизайн Выберите шаблон или загрузите свой Размер письма: 122 Kb Заменить шаблон…" at bounding box center [483, 252] width 543 height 45
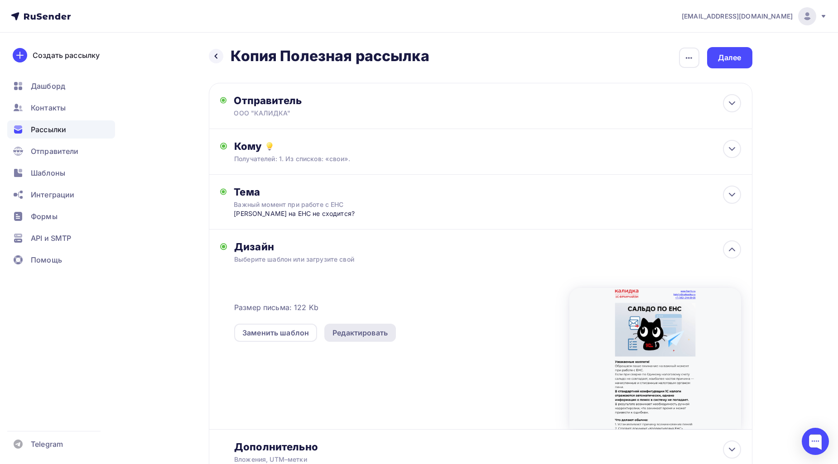
click at [364, 330] on div "Редактировать" at bounding box center [359, 332] width 55 height 11
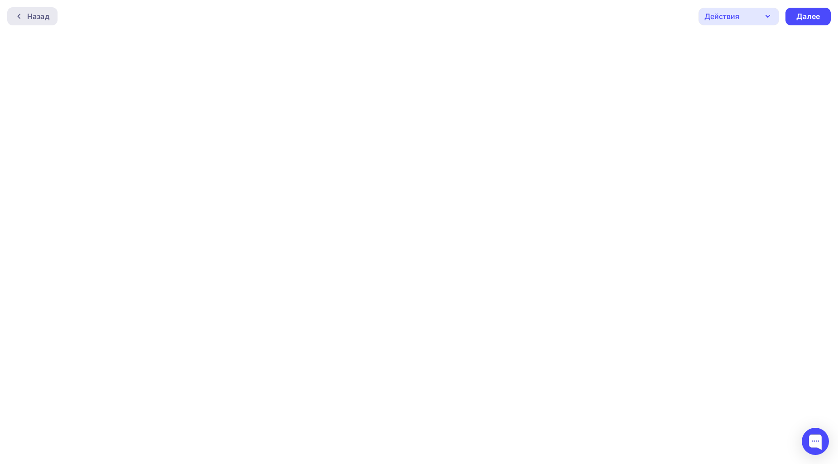
click at [24, 19] on div at bounding box center [21, 16] width 12 height 7
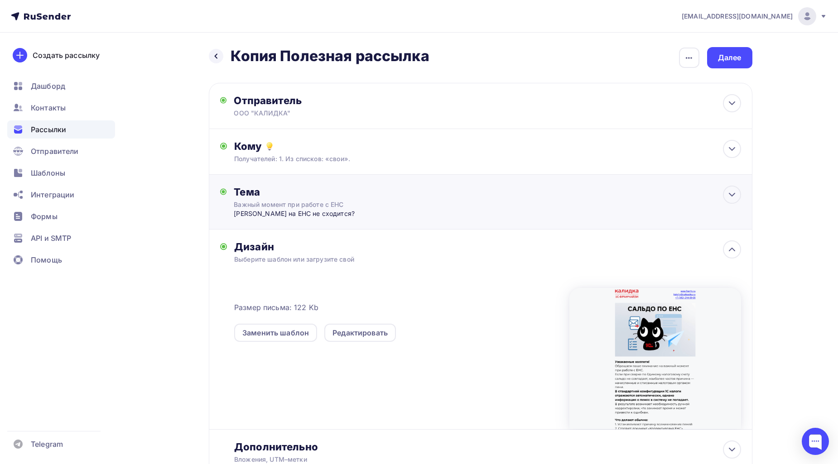
click at [318, 205] on div "Важный момент при работе с ЕНС" at bounding box center [314, 204] width 161 height 9
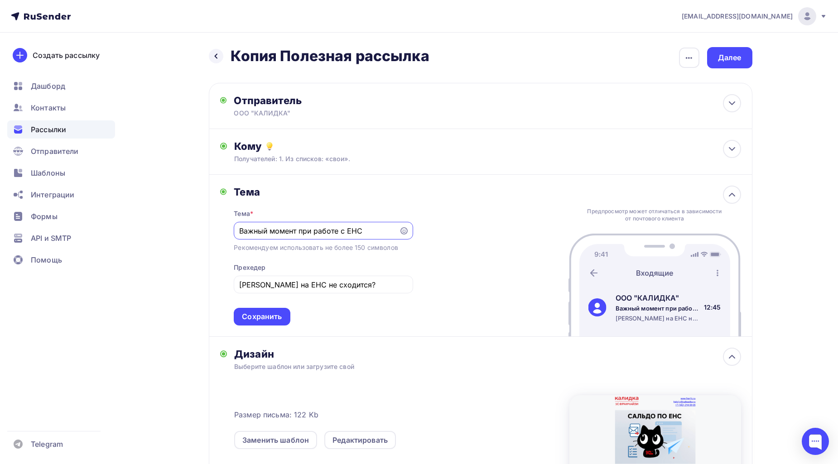
click at [323, 230] on input "Важный момент при работе с ЕНС" at bounding box center [316, 230] width 155 height 11
click at [397, 203] on div "Тема * Важный момент при работе с ЕНС Рекомендуем использовать не более 150 сим…" at bounding box center [323, 261] width 179 height 127
click at [369, 223] on div "Важный момент при работе с ЕНС" at bounding box center [323, 231] width 179 height 18
click at [364, 231] on input "Важный момент при работе с ЕНС" at bounding box center [316, 230] width 155 height 11
drag, startPoint x: 370, startPoint y: 227, endPoint x: 225, endPoint y: 228, distance: 144.9
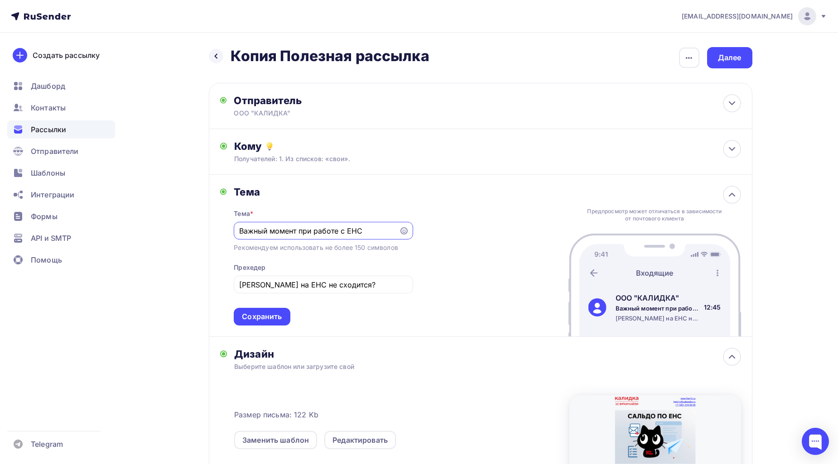
click at [225, 228] on div "[PERSON_NAME] * Важный момент при работе с [PERSON_NAME] использовать не более …" at bounding box center [316, 256] width 193 height 140
click at [372, 192] on div "Тема" at bounding box center [323, 192] width 179 height 13
click at [364, 230] on input "Важный момент при работе с ЕНС" at bounding box center [316, 230] width 155 height 11
drag, startPoint x: 369, startPoint y: 231, endPoint x: 215, endPoint y: 246, distance: 155.1
click at [215, 246] on div "[PERSON_NAME] * Важный момент при работе с [PERSON_NAME] использовать не более …" at bounding box center [480, 256] width 543 height 162
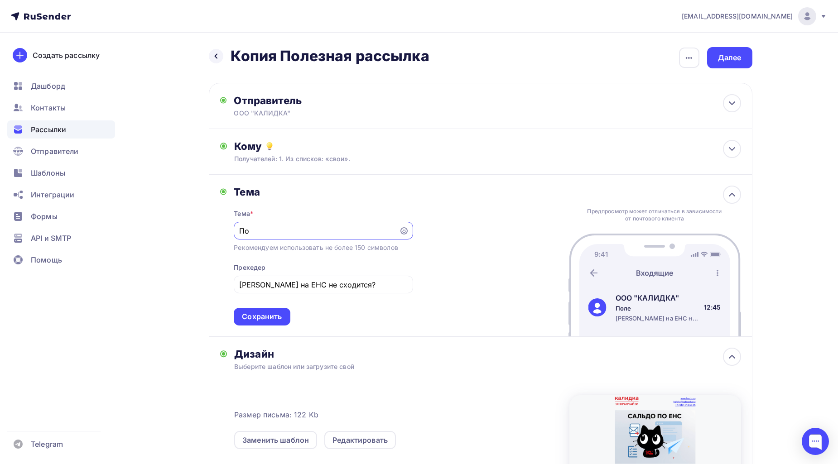
type input "П"
drag, startPoint x: 309, startPoint y: 236, endPoint x: 206, endPoint y: 235, distance: 102.3
click at [206, 235] on div "Назад Копия Полезная рассылка Копия Полезная рассылка Закончить позже Переимено…" at bounding box center [419, 337] width 742 height 608
click at [334, 232] on input "3 квартал заве" at bounding box center [316, 230] width 155 height 11
click at [354, 196] on div "Тема" at bounding box center [323, 192] width 179 height 13
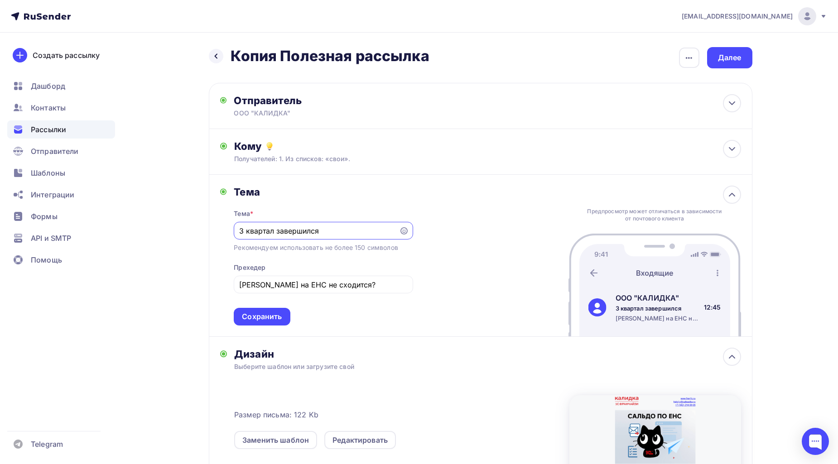
click at [325, 236] on input "3 квартал завершился" at bounding box center [316, 230] width 155 height 11
click at [357, 231] on input "3 квартал завершился, рассылаем" at bounding box center [316, 230] width 155 height 11
click at [372, 227] on input "3 квартал завершился, рассылаем" at bounding box center [316, 230] width 155 height 11
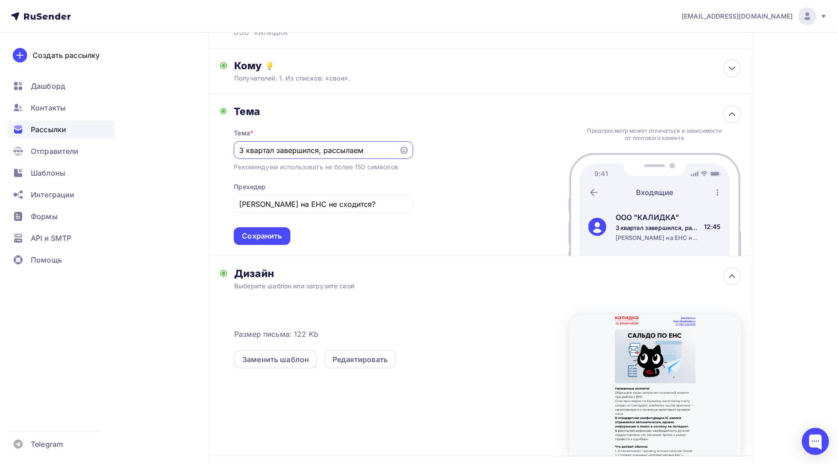
scroll to position [101, 0]
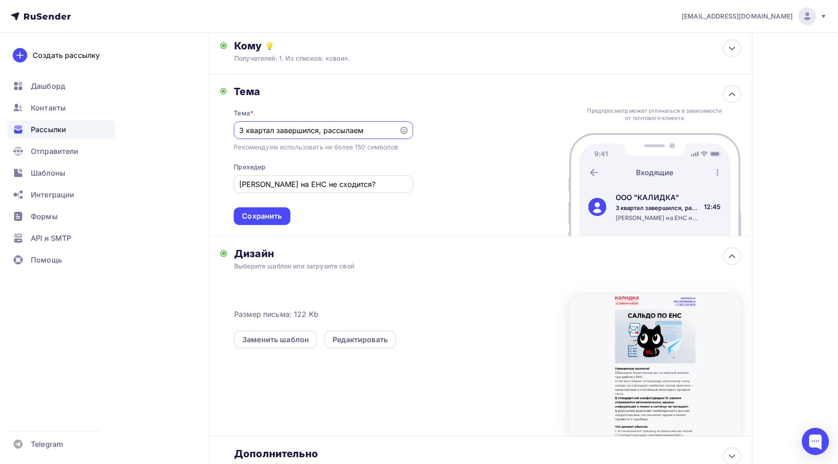
type input "3 квартал завершился, рассылаем"
drag, startPoint x: 356, startPoint y: 183, endPoint x: 207, endPoint y: 189, distance: 149.5
click at [207, 189] on div "Назад Копия Полезная рассылка Копия Полезная рассылка Закончить позже Переимено…" at bounding box center [419, 236] width 742 height 608
drag, startPoint x: 374, startPoint y: 129, endPoint x: 227, endPoint y: 132, distance: 147.2
click at [227, 132] on div "Тема Тема * 3 квартал завершился, рассылаем Рекомендуем использовать не более 1…" at bounding box center [316, 155] width 193 height 140
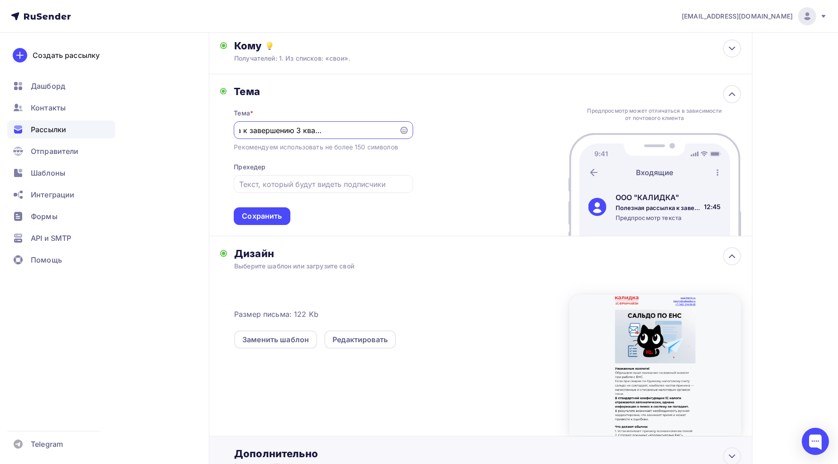
scroll to position [0, 0]
click at [374, 129] on input "Полезная рассылка к завершению 3 квартала: какбез ошибок" at bounding box center [316, 130] width 155 height 11
click at [350, 129] on input "Полезная рассылка к завершению 3 квартала: какбез ошибок" at bounding box center [316, 130] width 155 height 11
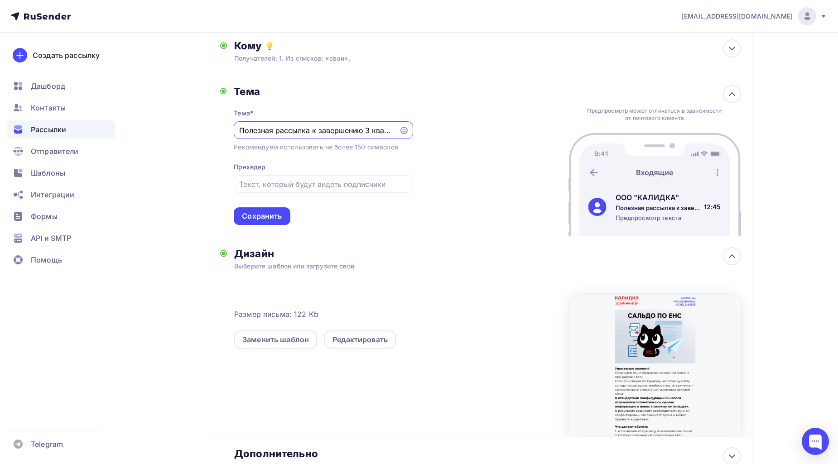
click at [332, 131] on input "Полезная рассылка к завершению 3 квартала: как без ошибок" at bounding box center [316, 130] width 155 height 11
click at [347, 134] on input "Полезная рассылка к завершению 3 квартала: как без ошибок" at bounding box center [316, 130] width 155 height 11
paste input "[PERSON_NAME] на ЕНС не сходится"
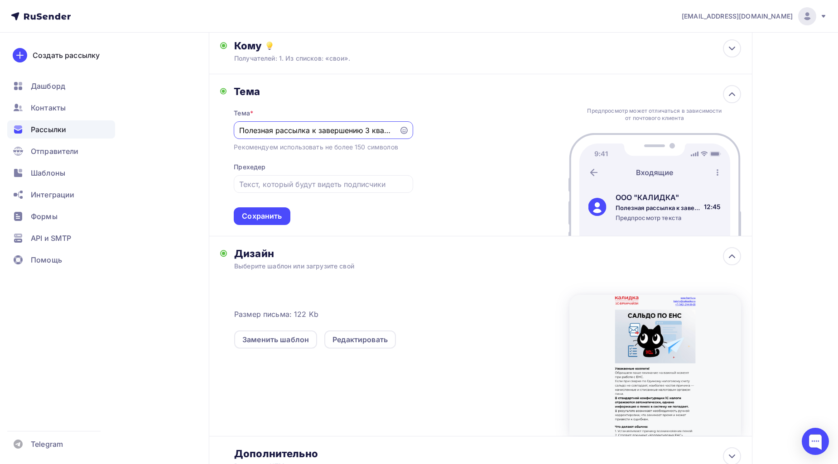
click at [319, 125] on input "Полезная рассылка к завершению 3 квартала: как без ошибок Сальдо на ЕНС не сход…" at bounding box center [316, 130] width 155 height 11
drag, startPoint x: 298, startPoint y: 130, endPoint x: 415, endPoint y: 130, distance: 116.8
click at [415, 130] on div "Тема Тема * Полезная рассылка к завершению 3 квартала: как без ошибок Сальдо на…" at bounding box center [480, 155] width 543 height 162
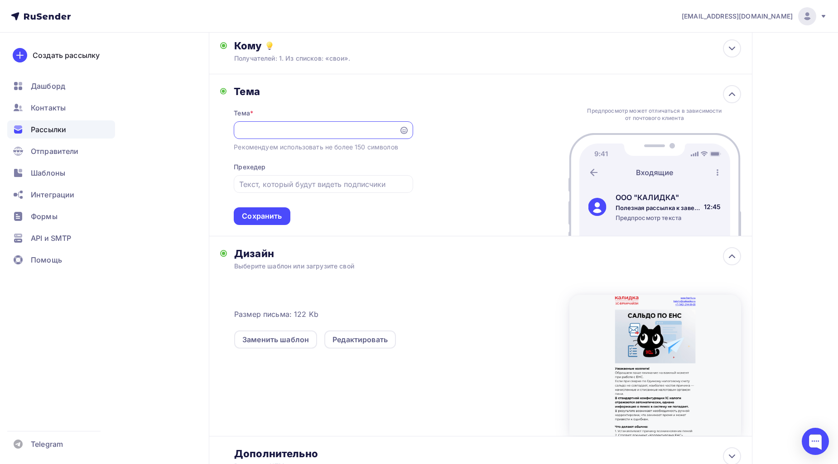
click at [469, 145] on div "Тема Тема * Полезная рассылка к завершению 3 квартала: как без ошибок сформиров…" at bounding box center [480, 155] width 543 height 162
click at [337, 130] on input "Полезная рассылка к завершению 3 квартала: как без ошибок сформировать сверку п…" at bounding box center [316, 130] width 155 height 11
click at [285, 129] on input "Полезная рассылка к завершению 3 квартала: как без ошибок сформировать сверку п…" at bounding box center [316, 130] width 155 height 11
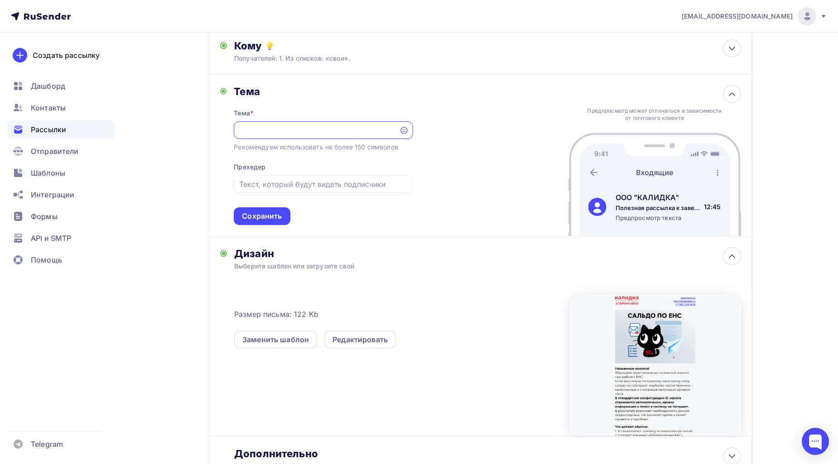
drag, startPoint x: 250, startPoint y: 128, endPoint x: 494, endPoint y: 128, distance: 244.0
click at [494, 128] on div "Тема Тема * Полезная рассылка к завершению 3 квартала: как без ошибок сформиров…" at bounding box center [480, 155] width 543 height 162
type input "Полезная рассылка к завершению 3 квартала: к"
click at [332, 184] on input "text" at bounding box center [323, 184] width 168 height 11
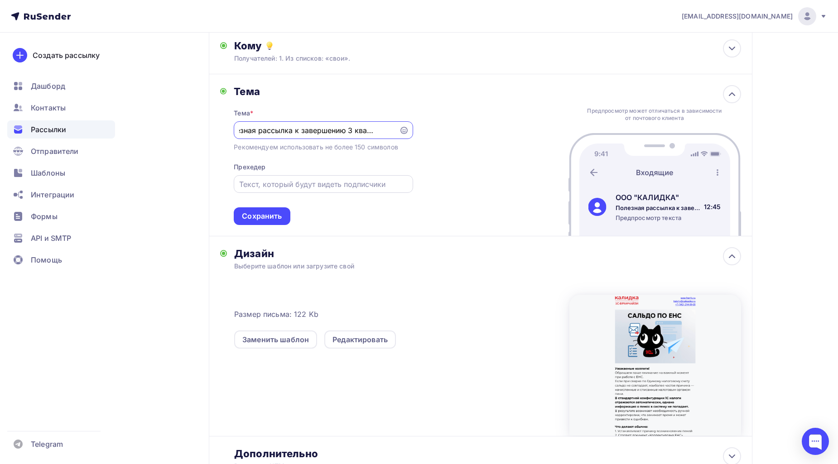
scroll to position [0, 0]
paste input "ак без ошибок сформировать сверку по [PERSON_NAME]"
type input "ак без ошибок сформировать сверку по [PERSON_NAME]"
click at [377, 131] on input "Полезная рассылка к завершению 3 квартала: к" at bounding box center [316, 130] width 155 height 11
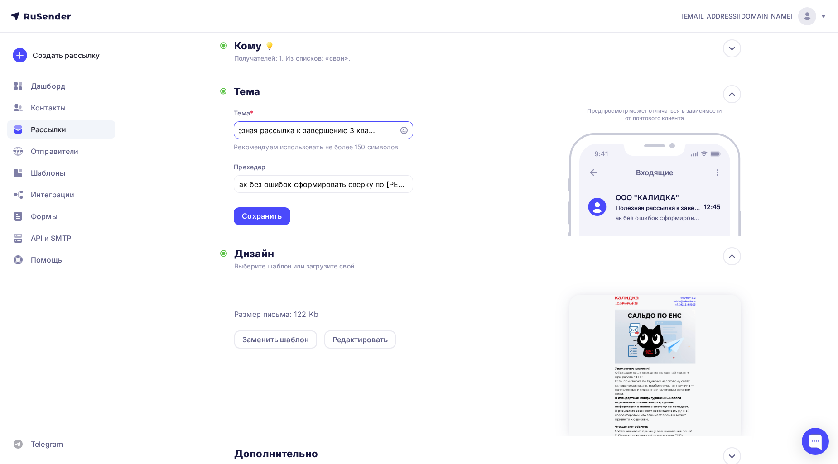
drag, startPoint x: 391, startPoint y: 129, endPoint x: 506, endPoint y: 129, distance: 115.0
click at [506, 129] on div "Тема Тема * Полезная рассылка к завершению 3 квартала к Рекомендуем использоват…" at bounding box center [480, 155] width 543 height 162
type input "Полезная рассылка к завершению 3 квартала"
click at [401, 129] on icon at bounding box center [403, 130] width 7 height 7
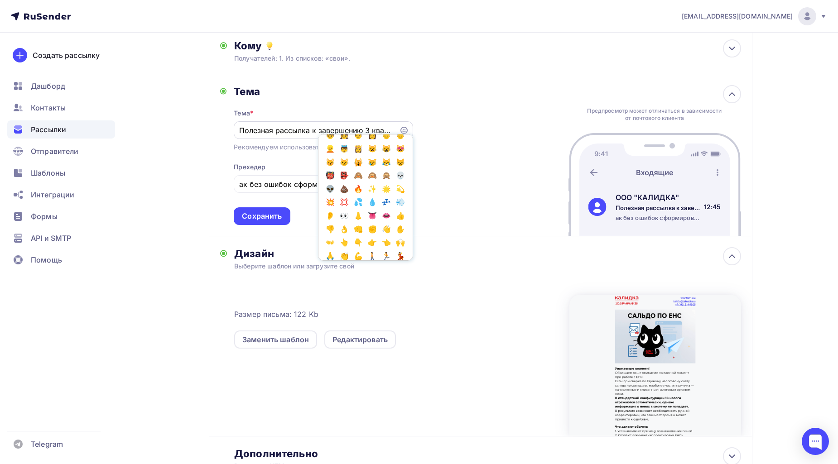
scroll to position [251, 0]
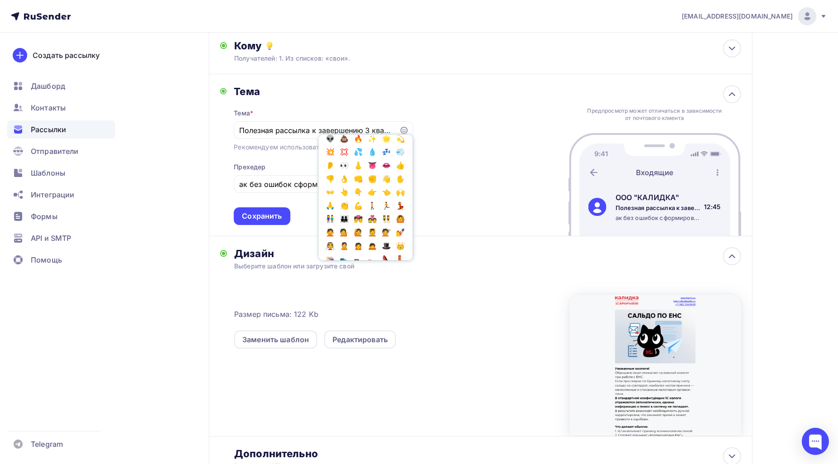
click at [474, 170] on div "Тема Тема * Полезная рассылка к завершению 3 квартала Популярное 👍 👎 😭 😕 😐 😊 😍 …" at bounding box center [480, 155] width 543 height 162
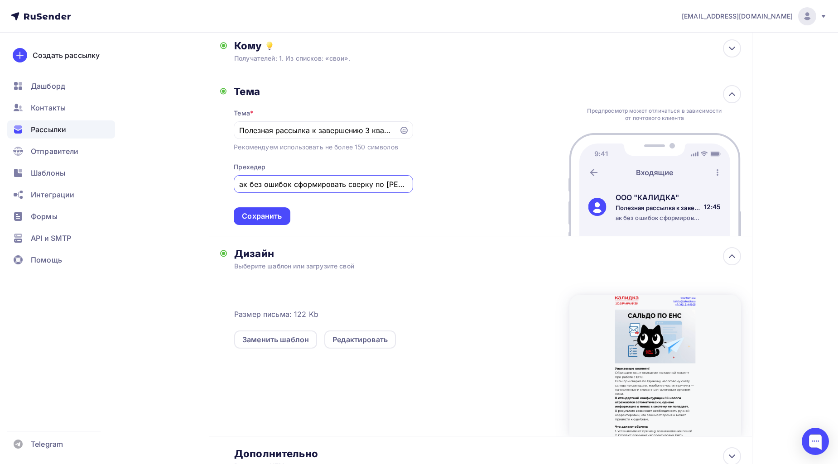
click at [373, 183] on input "ак без ошибок сформировать сверку по [PERSON_NAME]" at bounding box center [323, 184] width 168 height 11
click at [240, 186] on input "ак без ошибок сформировать сверку по [PERSON_NAME]" at bounding box center [323, 184] width 168 height 11
type input "Как без ошибок сформировать сверку по [PERSON_NAME]"
click at [469, 180] on div "Тема Тема * Полезная рассылка к завершению 3 квартала Рекомендуем использовать …" at bounding box center [480, 155] width 543 height 162
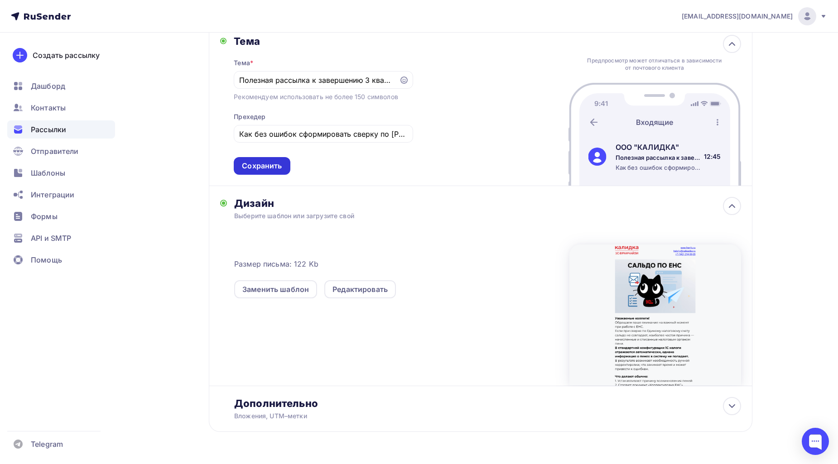
click at [274, 171] on div "Сохранить" at bounding box center [262, 166] width 40 height 10
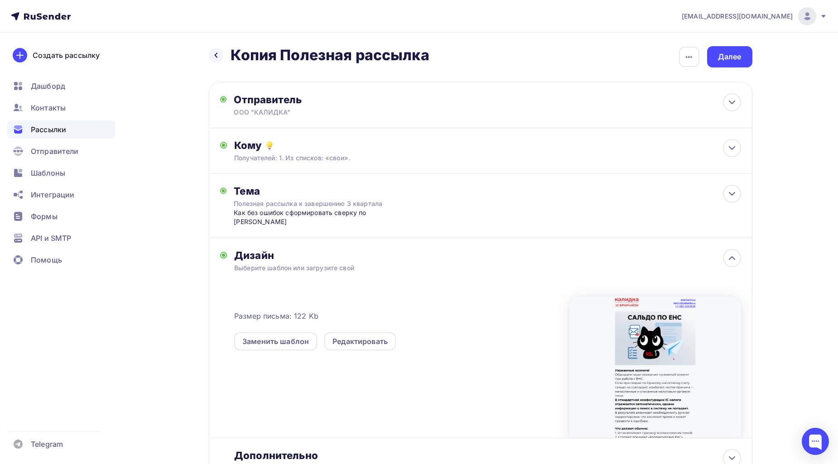
scroll to position [0, 0]
click at [729, 57] on div "Далее" at bounding box center [730, 58] width 24 height 10
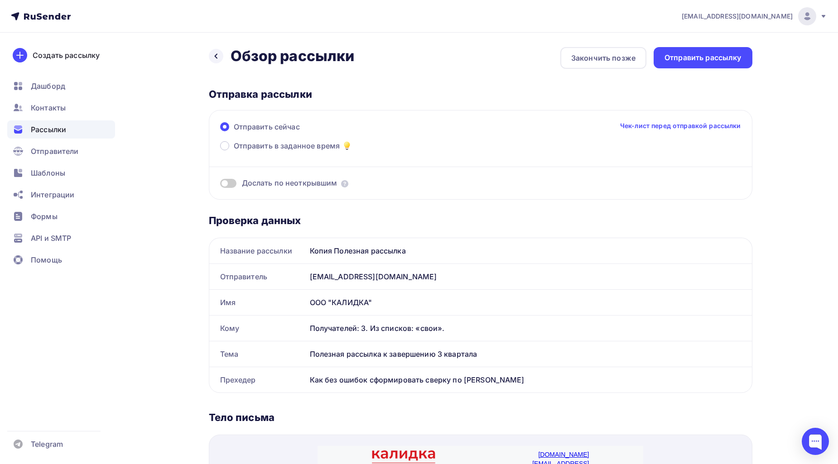
click at [729, 57] on div "Отправить рассылку" at bounding box center [702, 58] width 77 height 10
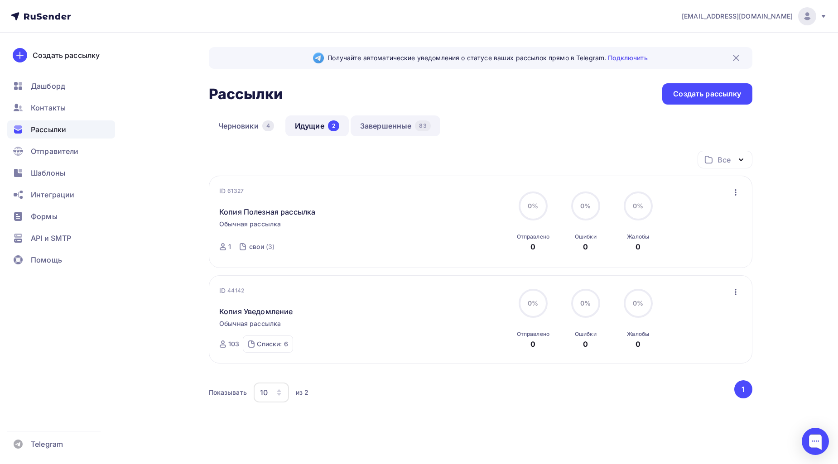
click at [394, 126] on link "Завершенные 83" at bounding box center [395, 125] width 90 height 21
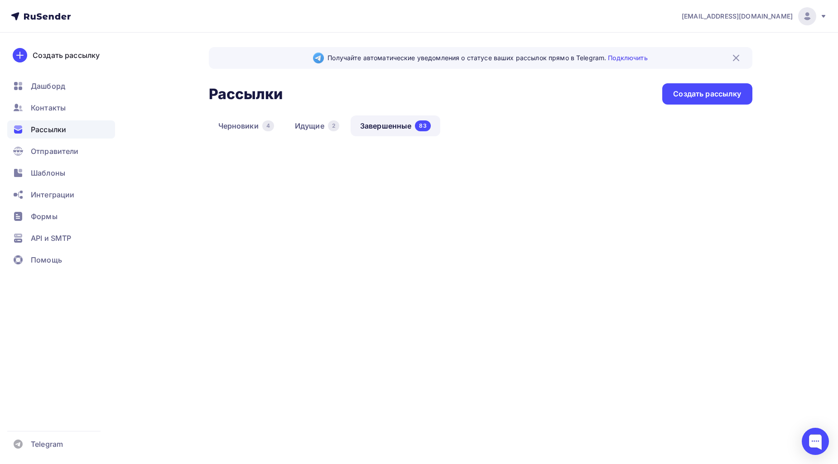
click at [318, 126] on link "Идущие 2" at bounding box center [316, 125] width 63 height 21
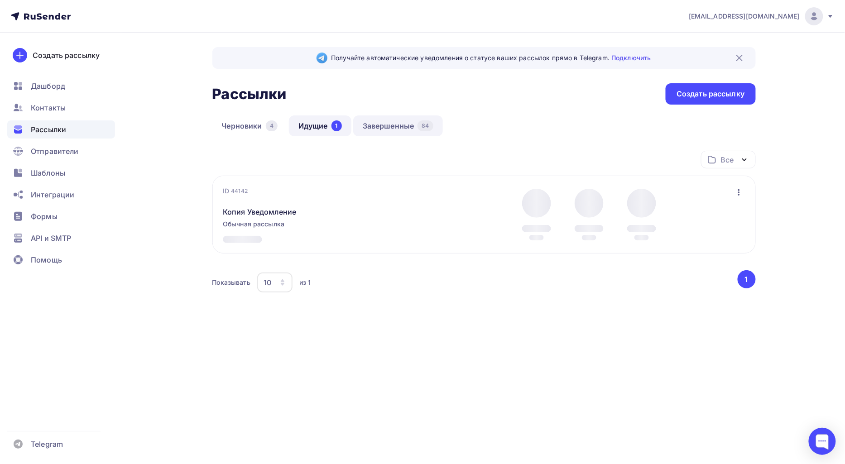
click at [379, 126] on link "Завершенные 84" at bounding box center [398, 125] width 90 height 21
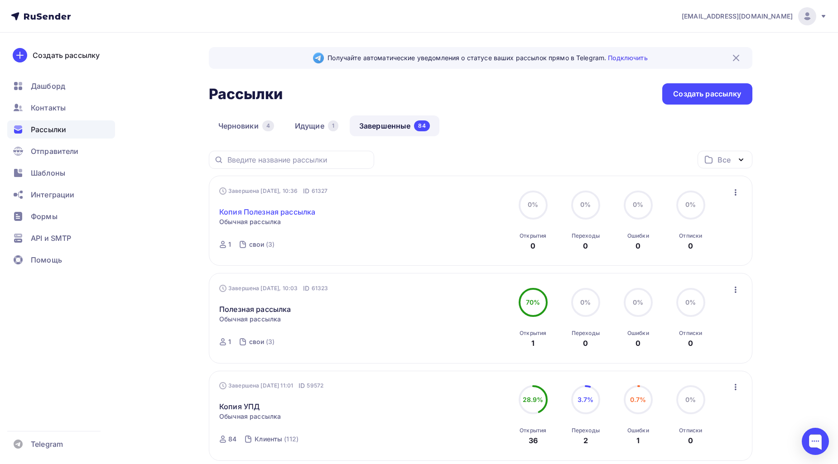
click at [285, 207] on link "Копия Полезная рассылка" at bounding box center [267, 211] width 96 height 11
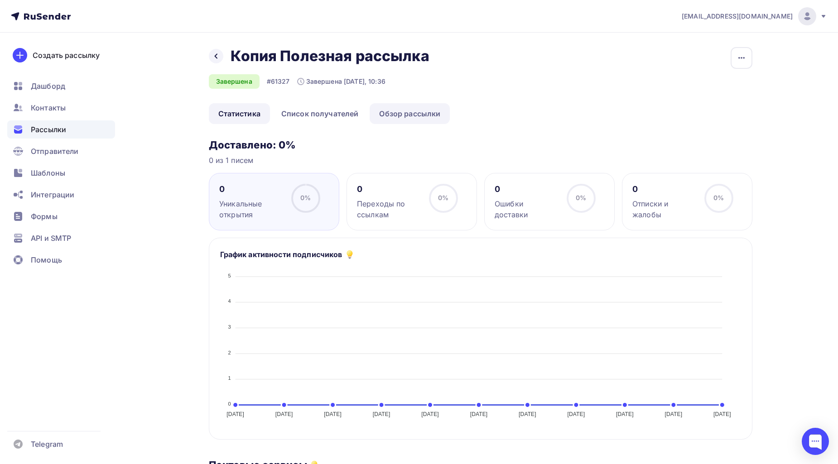
click at [412, 115] on link "Обзор рассылки" at bounding box center [409, 113] width 80 height 21
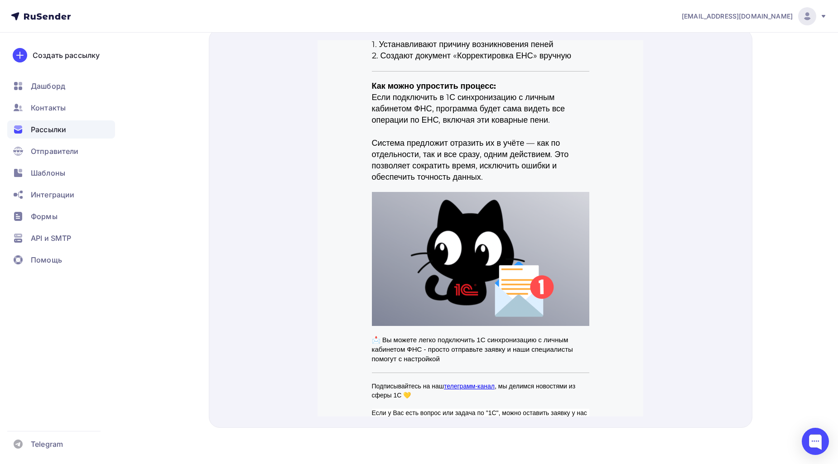
scroll to position [442, 0]
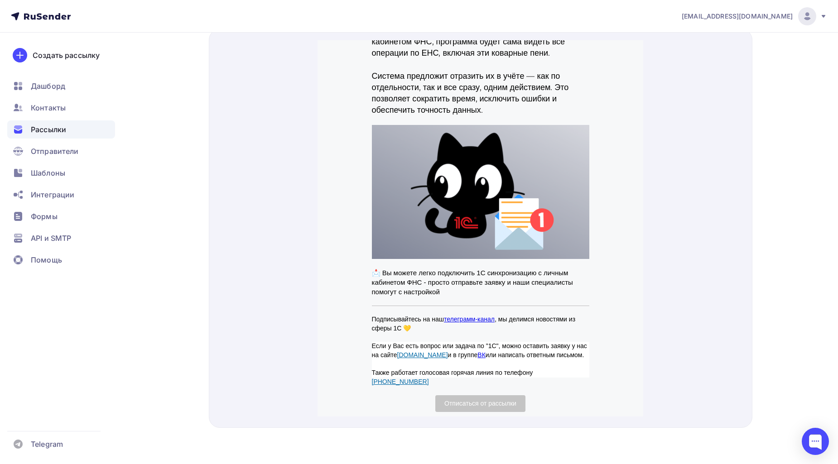
click at [543, 282] on p "📩 Вы можете легко подключить 1С синхронизацию с личным кабинетом ФНС - просто о…" at bounding box center [480, 271] width 217 height 29
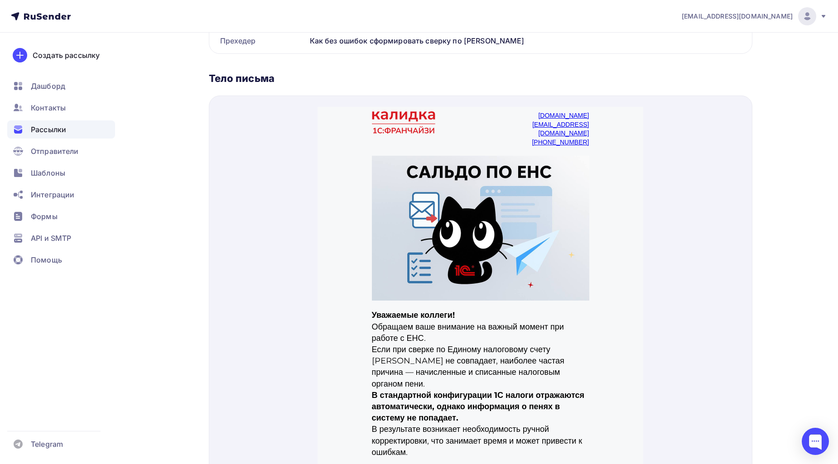
scroll to position [185, 0]
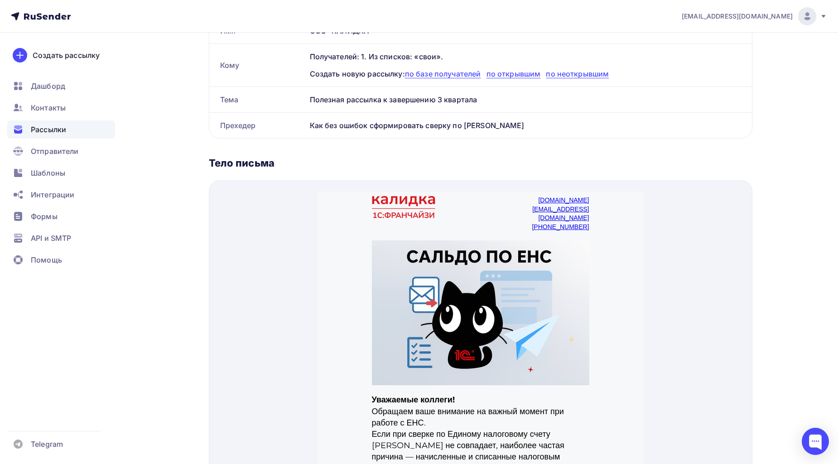
click at [516, 292] on img at bounding box center [480, 302] width 217 height 145
click at [739, 200] on div at bounding box center [480, 379] width 543 height 399
click at [591, 306] on div at bounding box center [480, 302] width 326 height 154
click at [509, 365] on img at bounding box center [480, 302] width 217 height 145
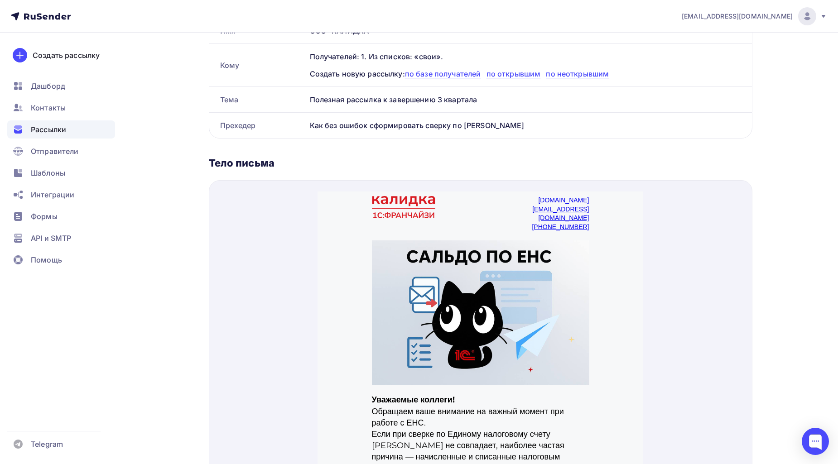
click at [508, 369] on td at bounding box center [480, 302] width 226 height 154
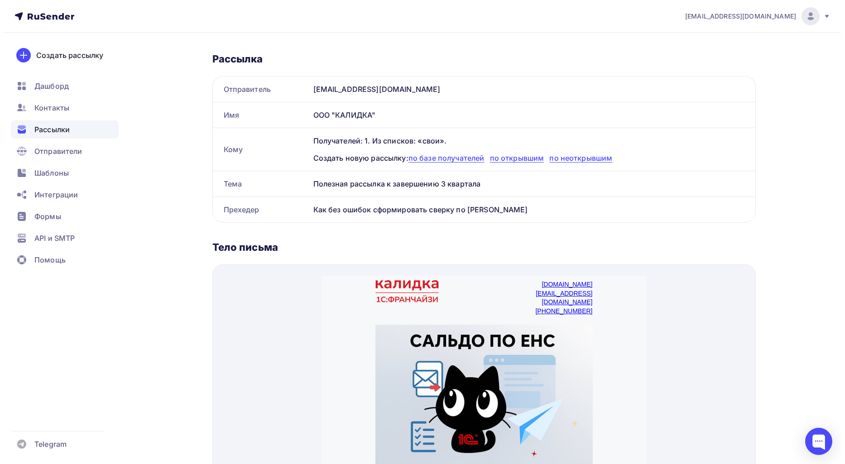
scroll to position [0, 0]
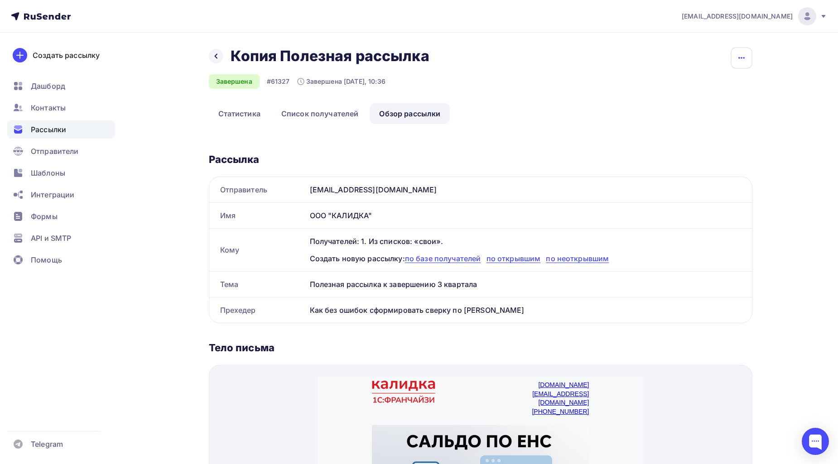
click at [736, 54] on icon "button" at bounding box center [741, 58] width 11 height 11
click at [703, 91] on div "Копировать" at bounding box center [706, 86] width 87 height 11
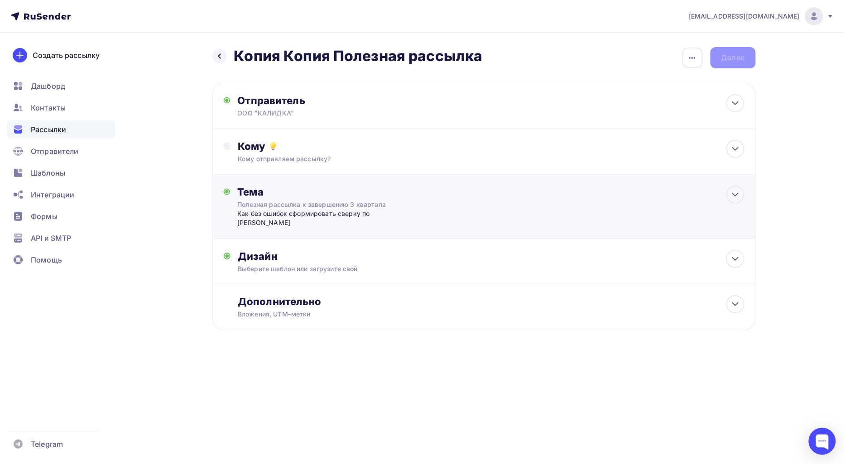
click at [334, 209] on div "Как без ошибок сформировать сверку по [PERSON_NAME]" at bounding box center [326, 218] width 179 height 19
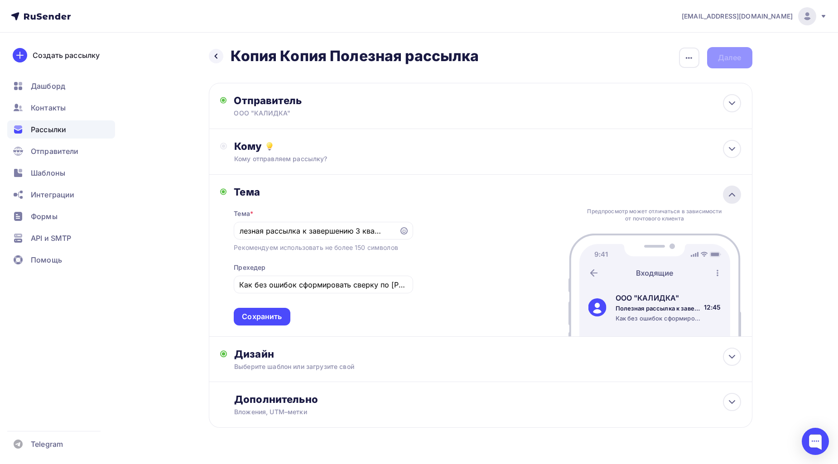
click at [728, 201] on div at bounding box center [732, 195] width 18 height 18
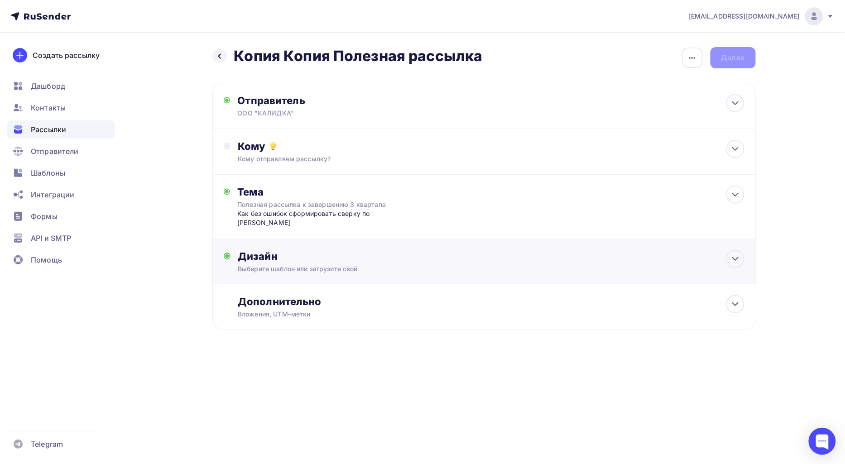
click at [287, 239] on div "Дизайн Выберите шаблон или загрузите свой Размер письма: 122 Kb Заменить шаблон…" at bounding box center [483, 261] width 543 height 45
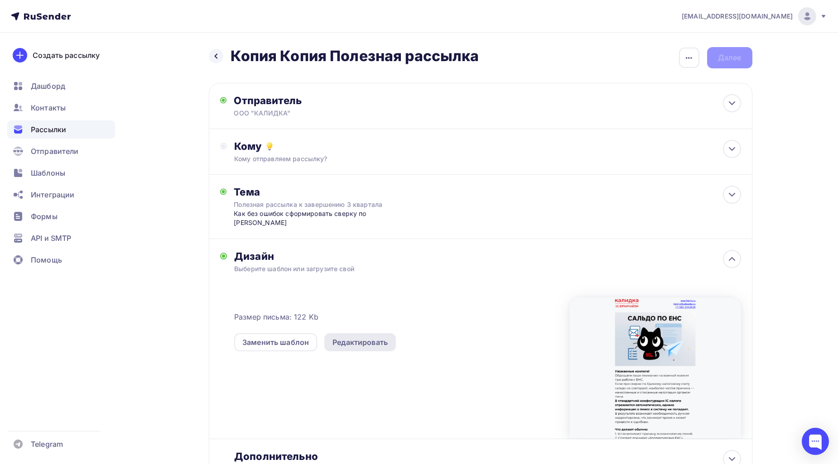
click at [358, 337] on div "Редактировать" at bounding box center [359, 342] width 55 height 11
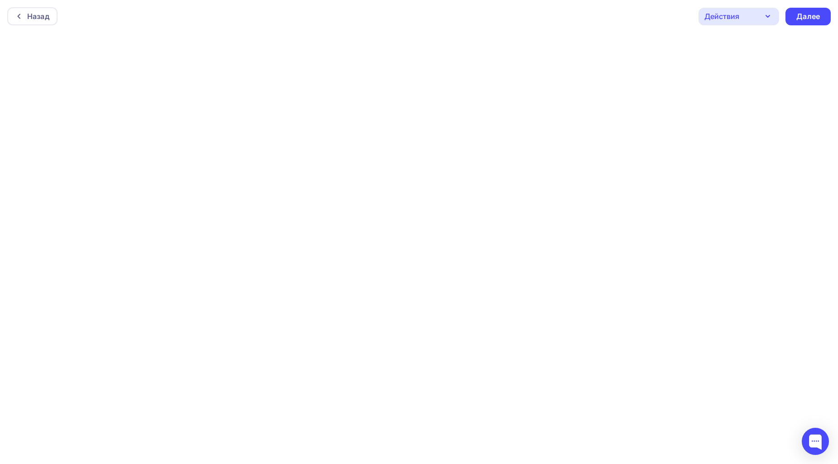
scroll to position [2, 0]
click at [807, 17] on div "Далее" at bounding box center [808, 14] width 24 height 10
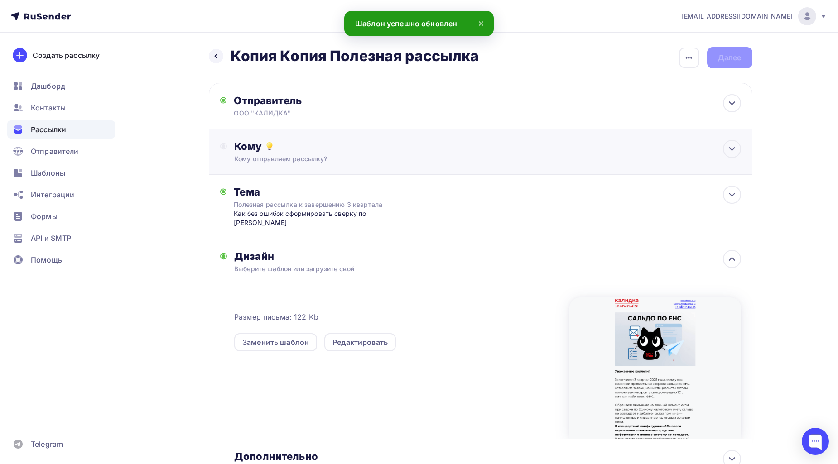
click at [599, 151] on div "Кому" at bounding box center [487, 146] width 506 height 13
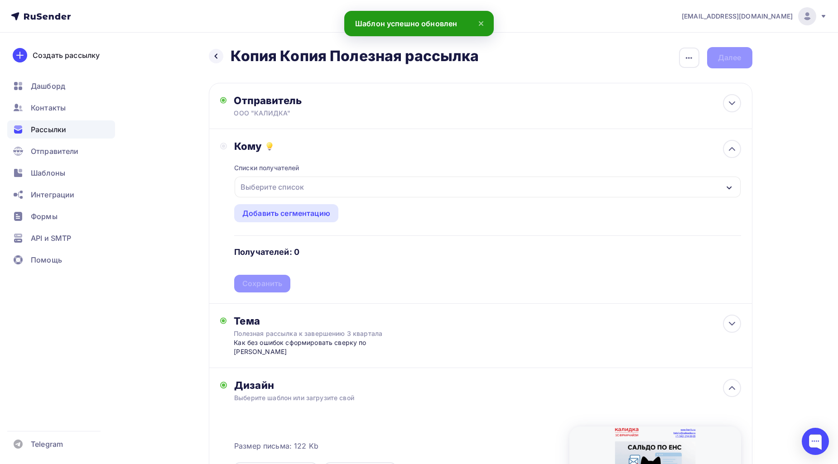
click at [345, 188] on div "Выберите список" at bounding box center [487, 187] width 505 height 21
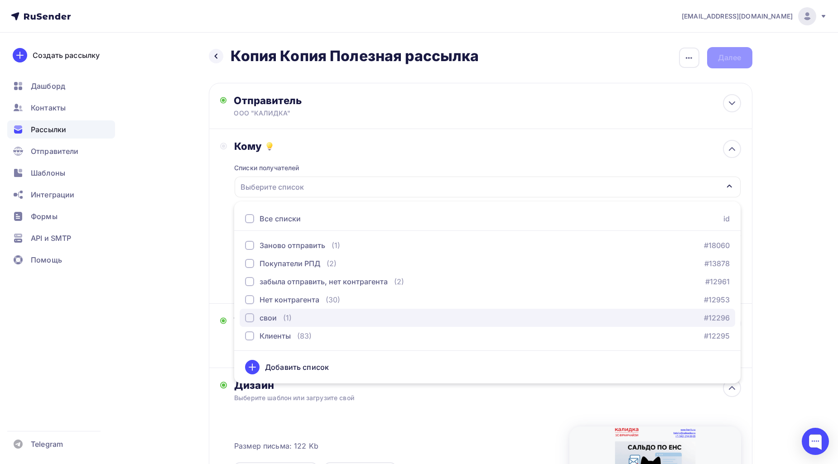
click at [246, 316] on div "button" at bounding box center [249, 317] width 9 height 9
click at [810, 264] on div "[EMAIL_ADDRESS][DOMAIN_NAME] Аккаунт Тарифы Выйти Создать рассылку [GEOGRAPHIC_…" at bounding box center [419, 336] width 838 height 672
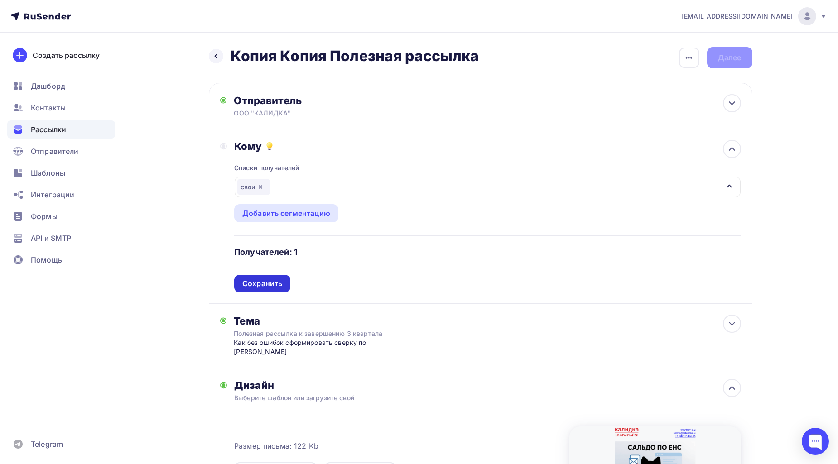
click at [274, 284] on div "Сохранить" at bounding box center [262, 283] width 40 height 10
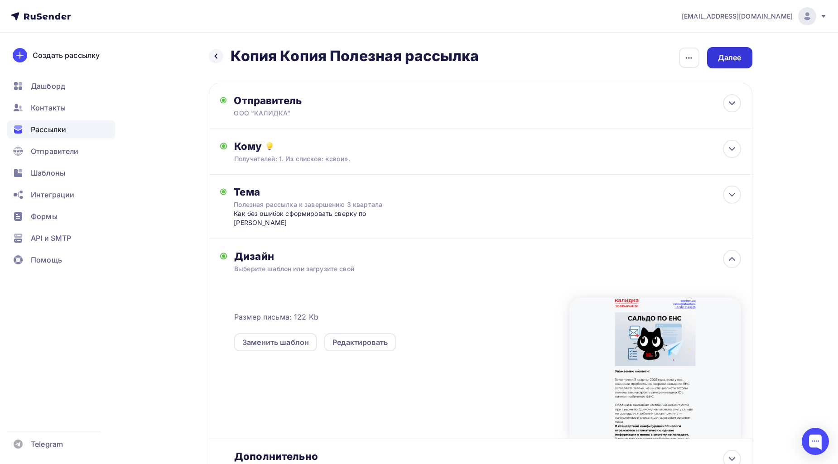
click at [728, 61] on div "Далее" at bounding box center [730, 58] width 24 height 10
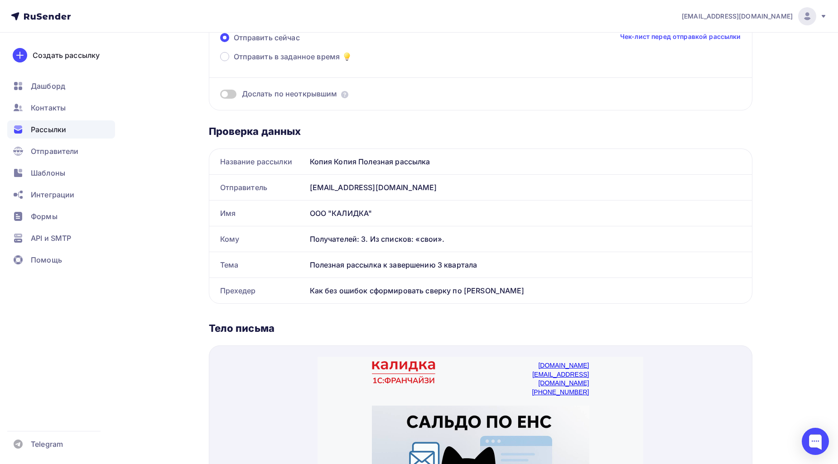
scroll to position [302, 0]
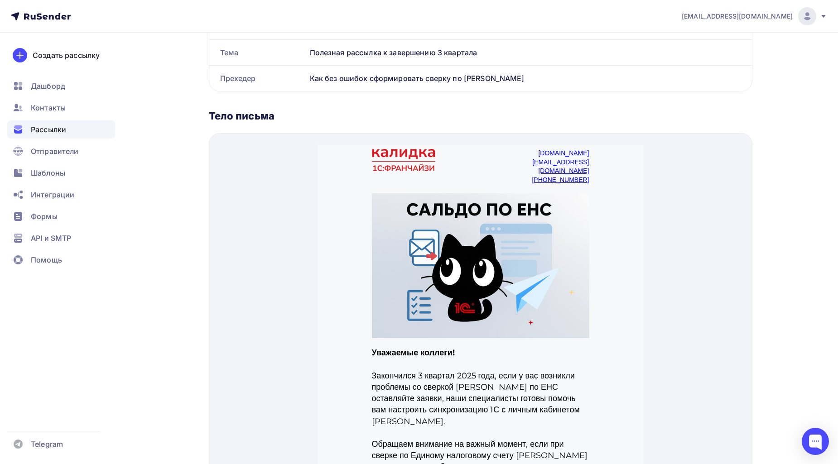
click at [553, 230] on img at bounding box center [480, 254] width 217 height 145
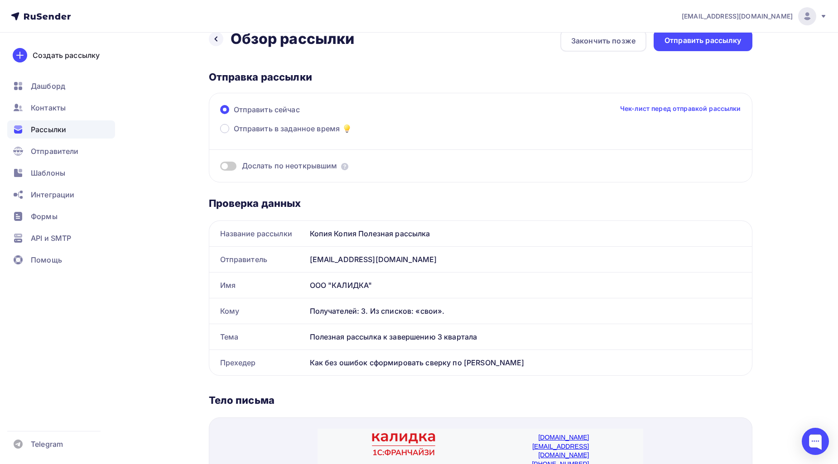
scroll to position [0, 0]
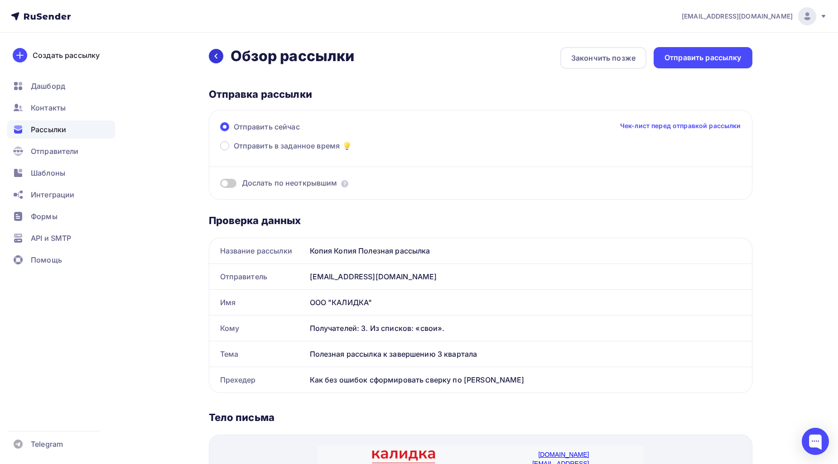
click at [215, 56] on icon at bounding box center [215, 56] width 3 height 5
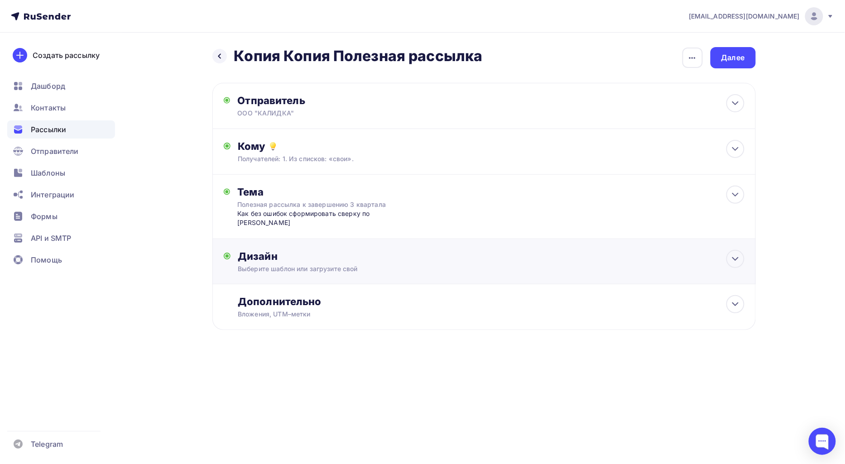
click at [314, 264] on div "Выберите шаблон или загрузите свой" at bounding box center [466, 268] width 456 height 9
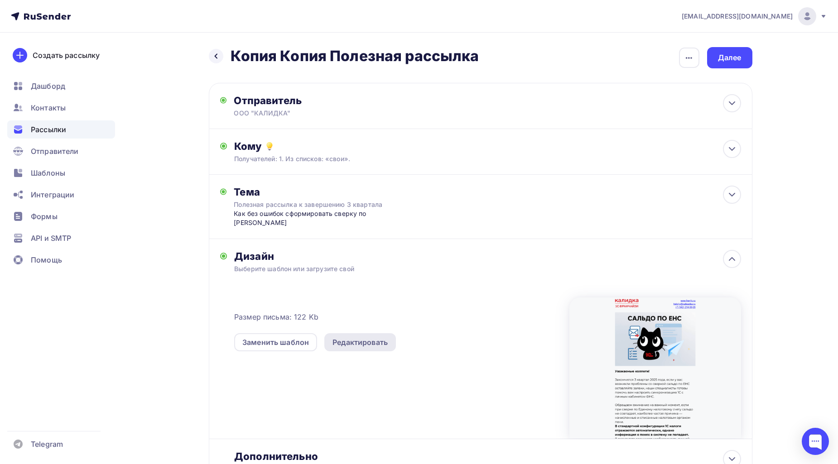
click at [369, 333] on div "Редактировать" at bounding box center [360, 342] width 72 height 18
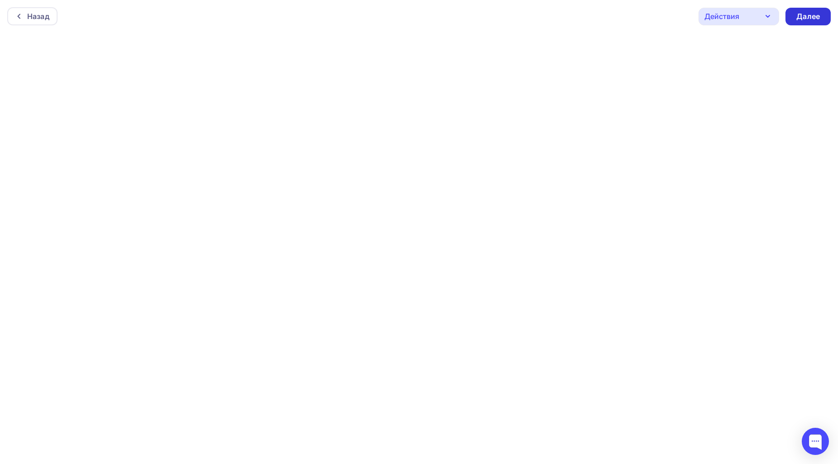
click at [817, 13] on div "Далее" at bounding box center [808, 16] width 24 height 10
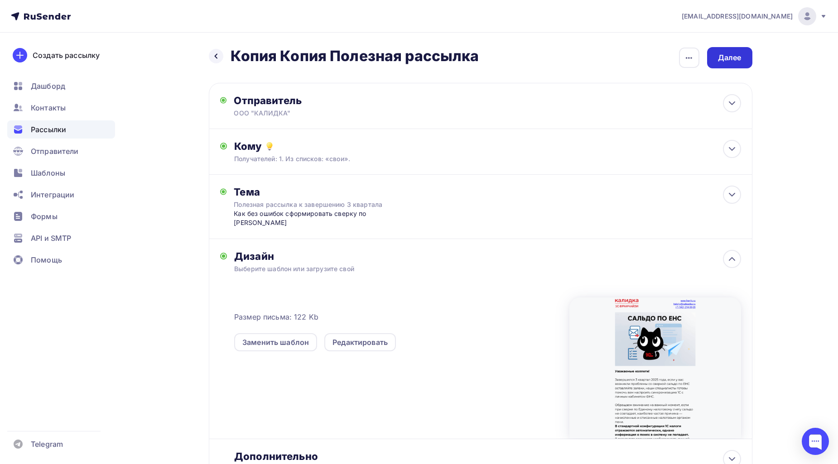
click at [727, 55] on div "Далее" at bounding box center [730, 58] width 24 height 10
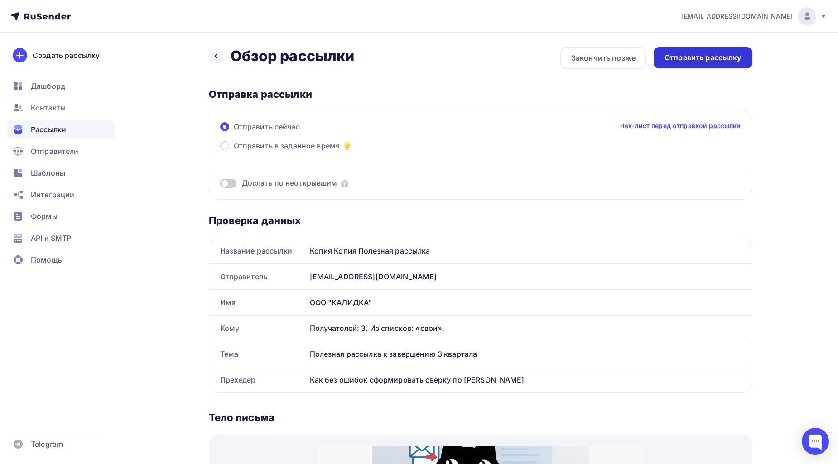
click at [709, 51] on div "Отправить рассылку" at bounding box center [702, 57] width 99 height 21
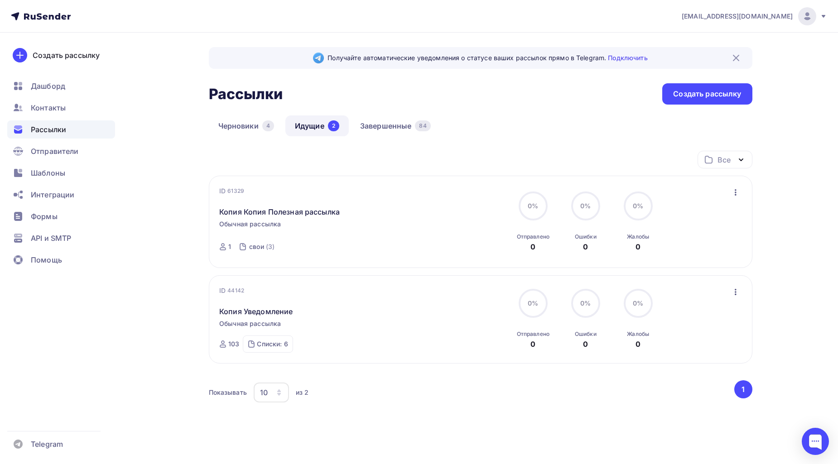
click at [817, 236] on div "[EMAIL_ADDRESS][DOMAIN_NAME] Аккаунт Тарифы Выйти Создать рассылку [GEOGRAPHIC_…" at bounding box center [419, 247] width 838 height 495
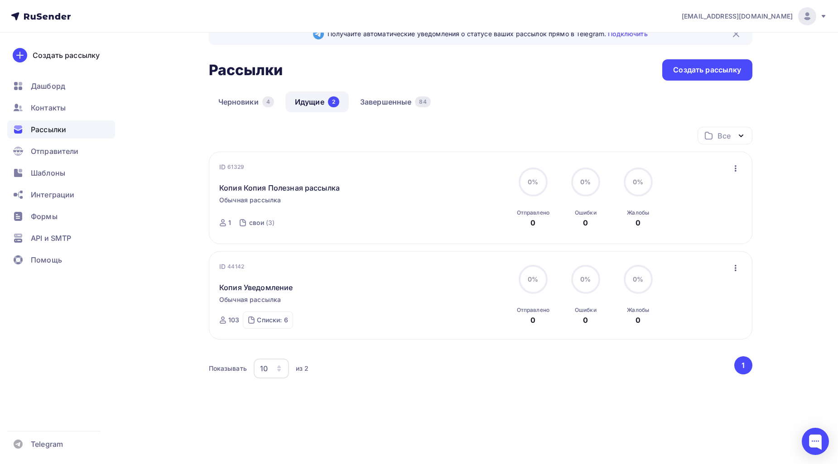
scroll to position [30, 0]
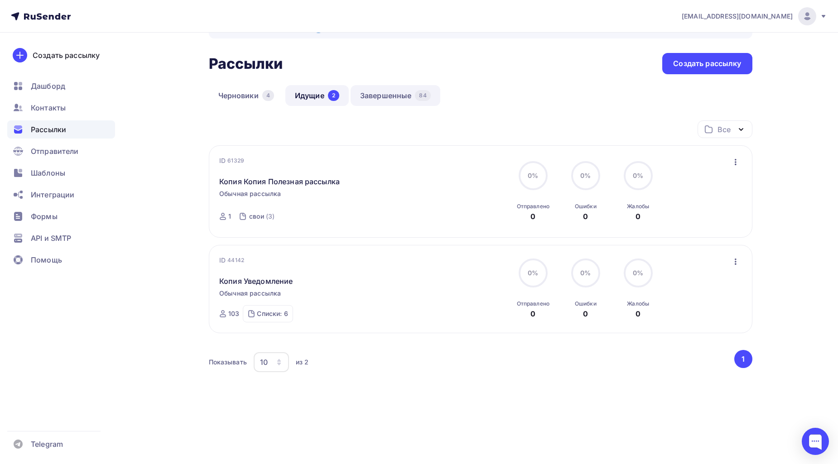
click at [426, 93] on div "84" at bounding box center [422, 95] width 15 height 11
click at [386, 95] on link "Завершенные 84" at bounding box center [395, 95] width 90 height 21
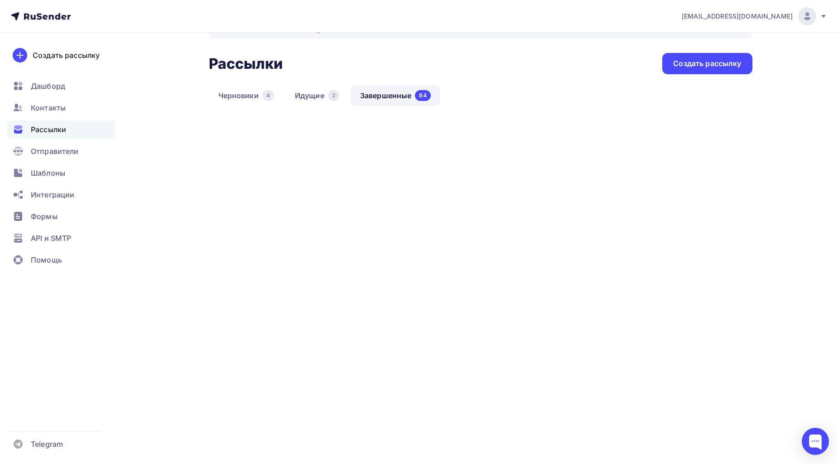
click at [318, 74] on div "Рассылки Рассылки Создать рассылку" at bounding box center [480, 63] width 543 height 21
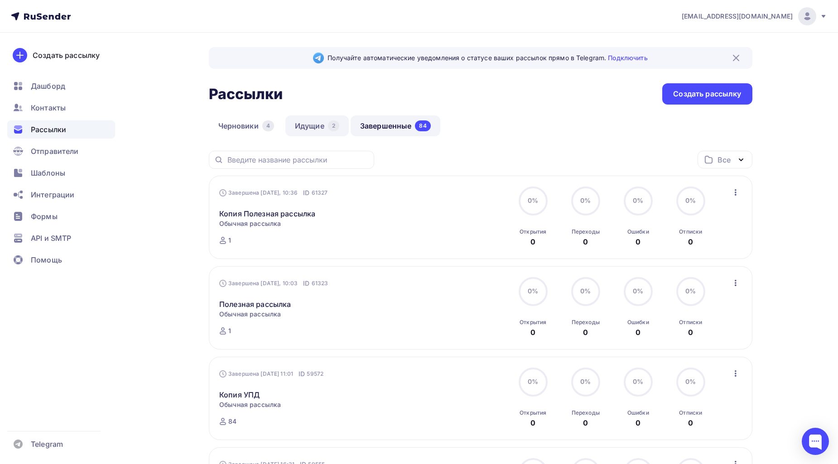
click at [309, 123] on link "Идущие 2" at bounding box center [316, 125] width 63 height 21
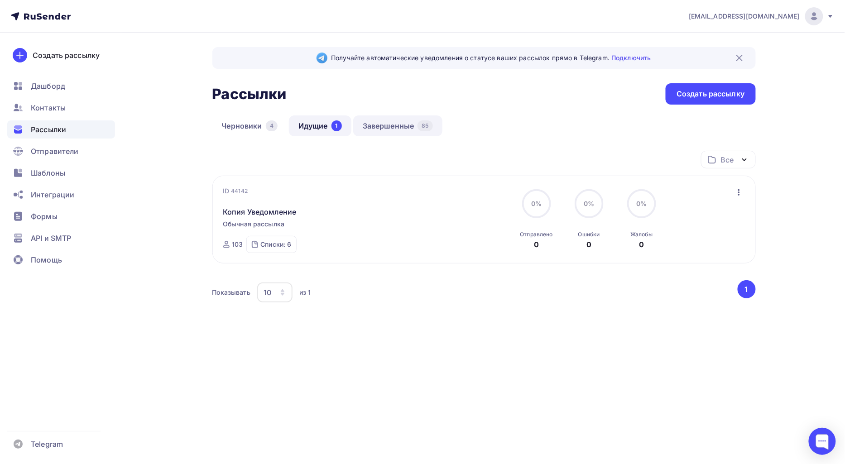
click at [405, 129] on link "Завершенные 85" at bounding box center [397, 125] width 89 height 21
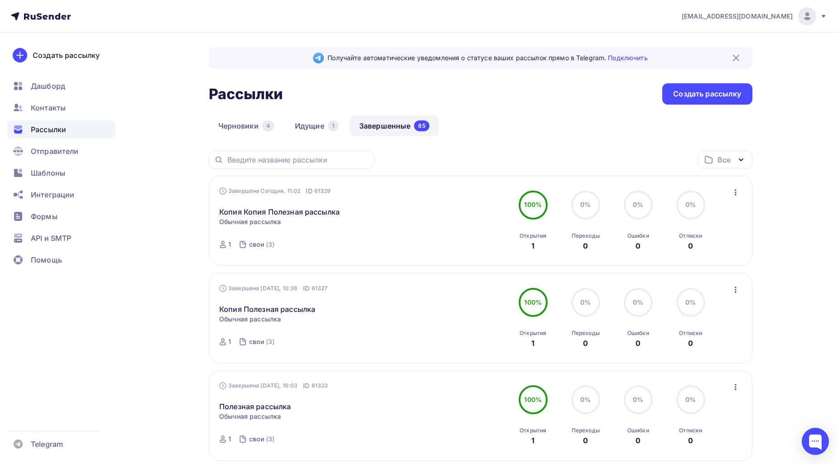
click at [536, 154] on div "Все Все папки Создать новую папку" at bounding box center [480, 163] width 543 height 25
click at [517, 137] on div "Черновики 4 Идущие 1 Завершенные 85" at bounding box center [480, 132] width 543 height 35
click at [318, 215] on link "Копия Копия Полезная рассылка" at bounding box center [279, 211] width 120 height 11
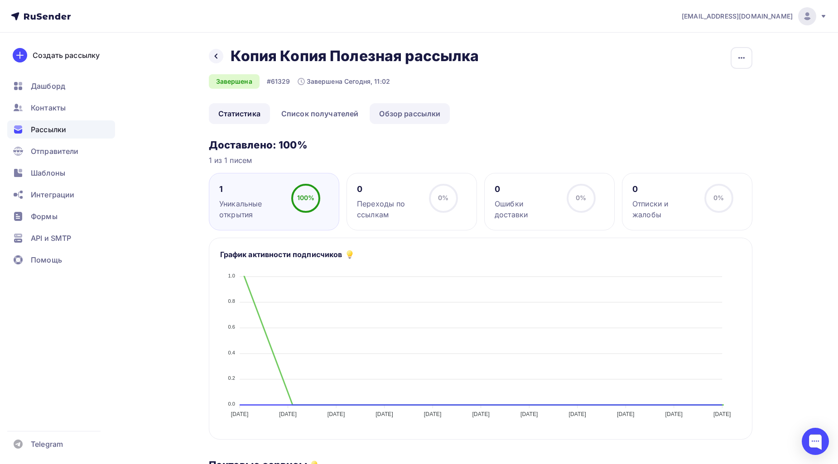
click at [417, 115] on link "Обзор рассылки" at bounding box center [409, 113] width 80 height 21
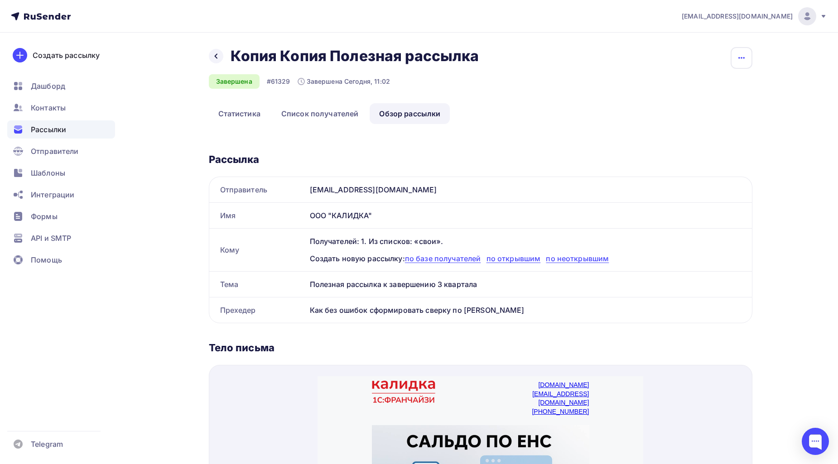
click at [745, 53] on icon "button" at bounding box center [741, 58] width 11 height 11
click at [709, 83] on div "Копировать" at bounding box center [706, 86] width 87 height 11
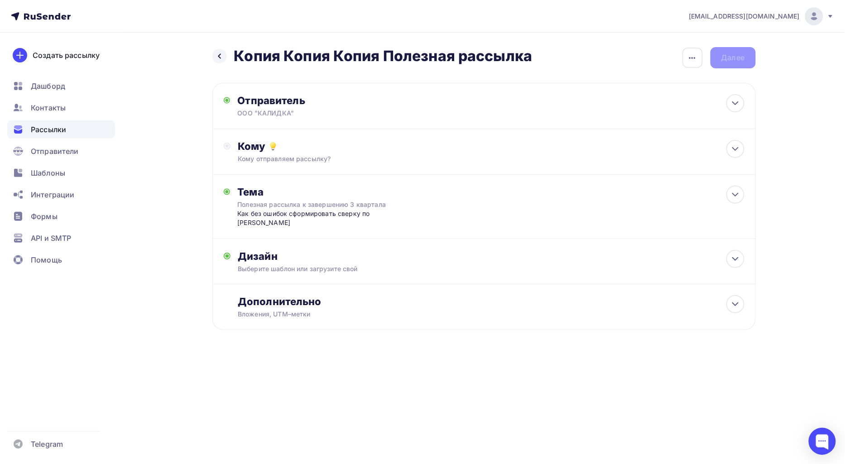
click at [459, 50] on h2 "Копия Копия Копия Полезная рассылка" at bounding box center [383, 56] width 298 height 18
click at [698, 57] on div "button" at bounding box center [692, 58] width 20 height 20
click at [653, 98] on link "Переименовать рассылку" at bounding box center [644, 104] width 123 height 18
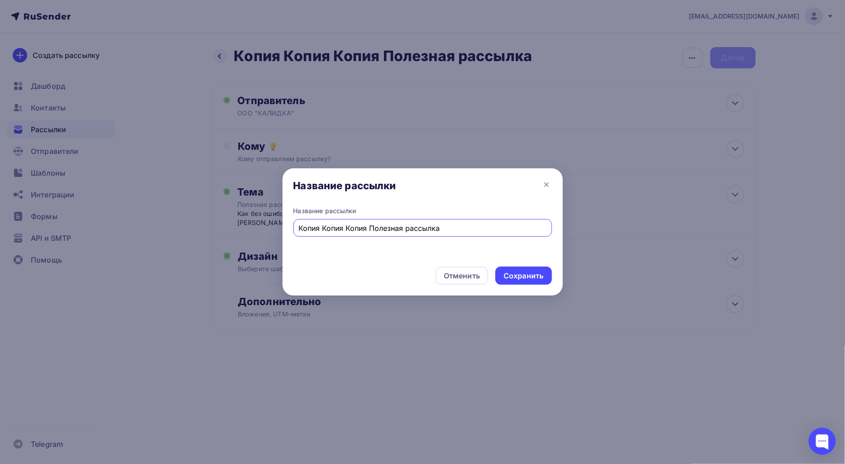
drag, startPoint x: 368, startPoint y: 229, endPoint x: 255, endPoint y: 229, distance: 112.7
click at [255, 229] on div "Название рассылки Название рассылки Копия Копия Копия Полезная рассылка Отменит…" at bounding box center [422, 232] width 845 height 464
type input "Полезная рассылка"
click at [529, 277] on div "Сохранить" at bounding box center [523, 276] width 40 height 10
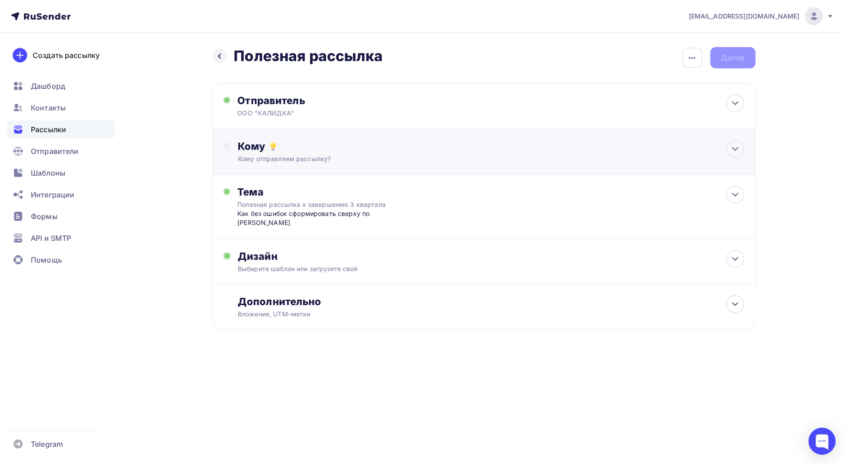
click at [292, 166] on div "Кому Кому отправляем рассылку? Списки получателей Выберите список Все списки id…" at bounding box center [483, 152] width 543 height 46
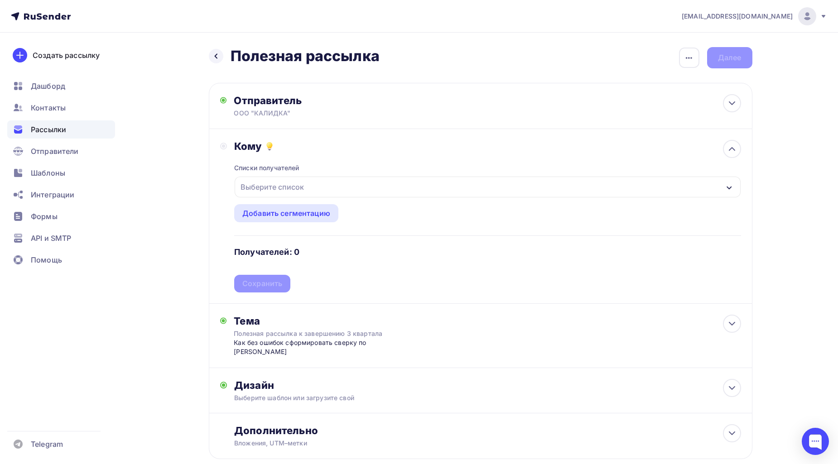
click at [309, 185] on div "Выберите список" at bounding box center [487, 187] width 505 height 21
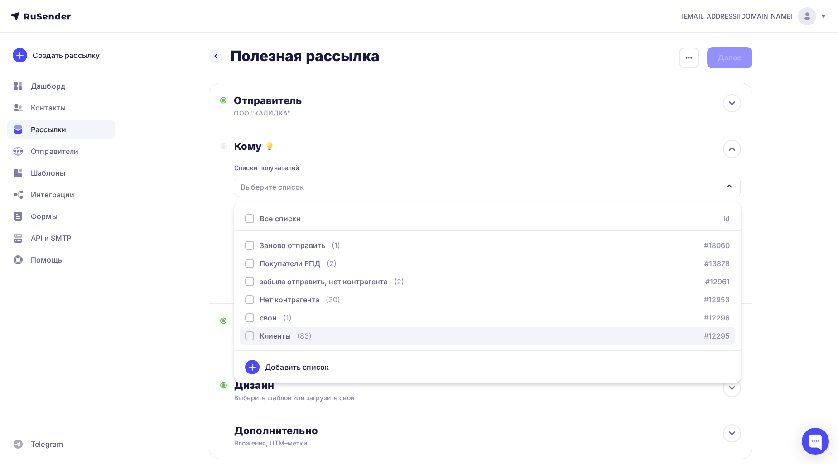
click at [251, 334] on div "button" at bounding box center [249, 335] width 9 height 9
click at [788, 283] on div "Назад Полезная рассылка Полезная рассылка Закончить позже Переименовать рассылк…" at bounding box center [419, 275] width 742 height 485
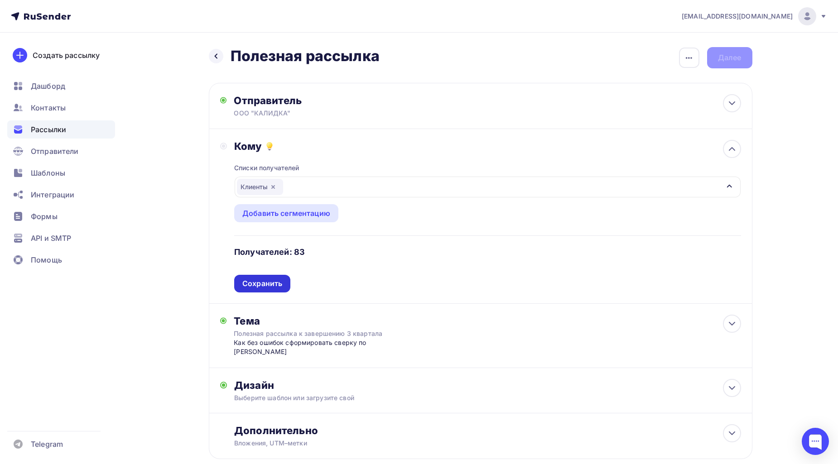
click at [273, 283] on div "Сохранить" at bounding box center [262, 283] width 40 height 10
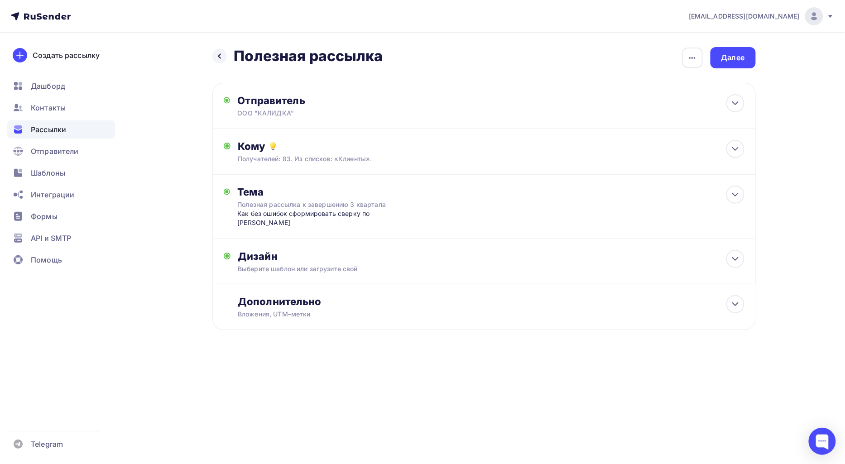
click at [463, 347] on div "Назад Полезная рассылка Полезная рассылка Закончить позже Переименовать рассылк…" at bounding box center [423, 211] width 742 height 356
click at [725, 57] on div "Далее" at bounding box center [733, 58] width 24 height 10
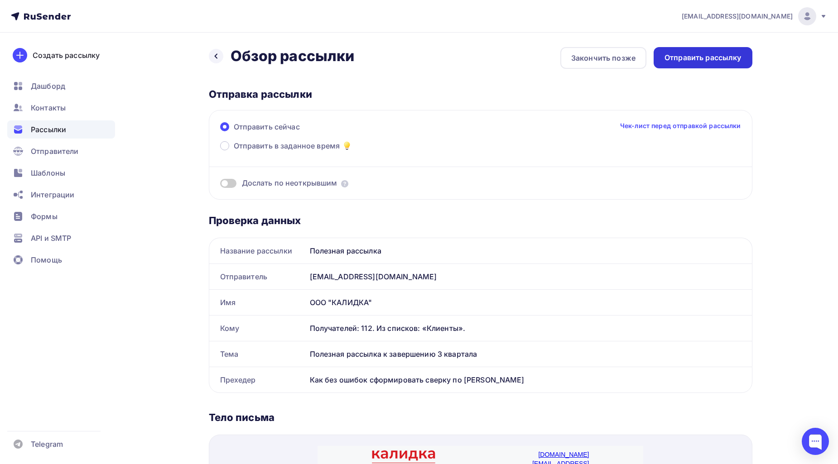
click at [731, 60] on div "Отправить рассылку" at bounding box center [702, 58] width 77 height 10
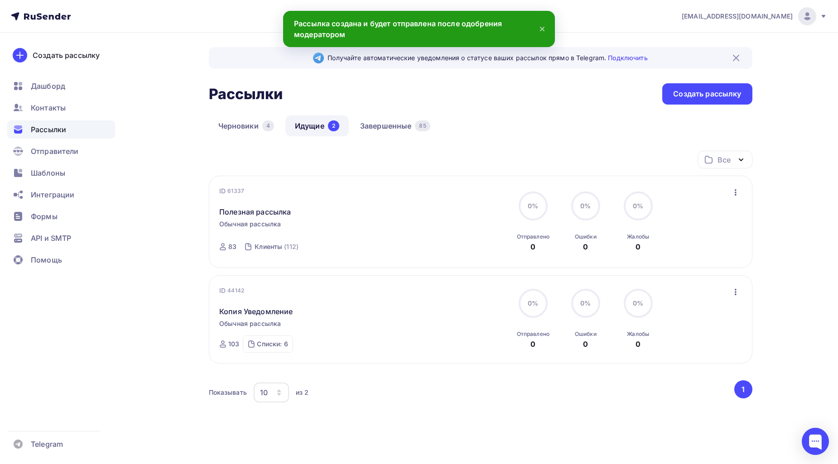
click at [754, 224] on div "Получайте автоматические уведомления о статусе ваших рассылок прямо в Telegram.…" at bounding box center [419, 264] width 742 height 462
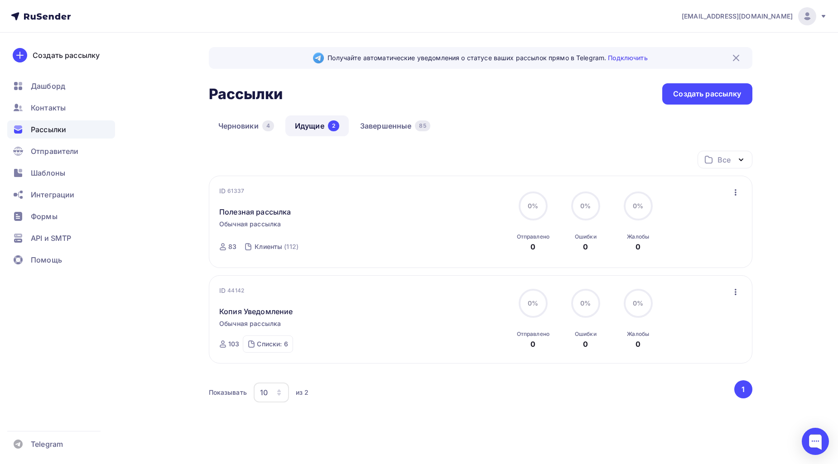
click at [440, 422] on div "Все Все папки Создать новую папку ID 61337 Полезная рассылка Обычная рассылка О…" at bounding box center [480, 294] width 543 height 286
click at [324, 124] on link "Идущие 2" at bounding box center [316, 125] width 63 height 21
click at [246, 129] on link "Черновики 4" at bounding box center [246, 125] width 75 height 21
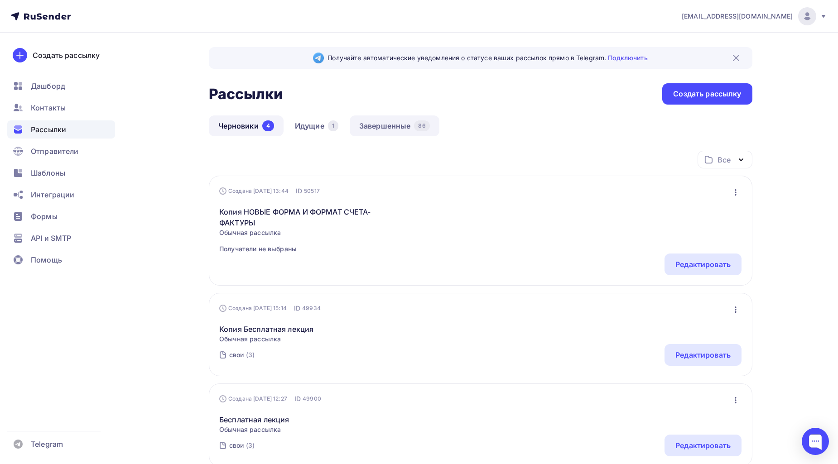
click at [385, 125] on link "Завершенные 86" at bounding box center [395, 125] width 90 height 21
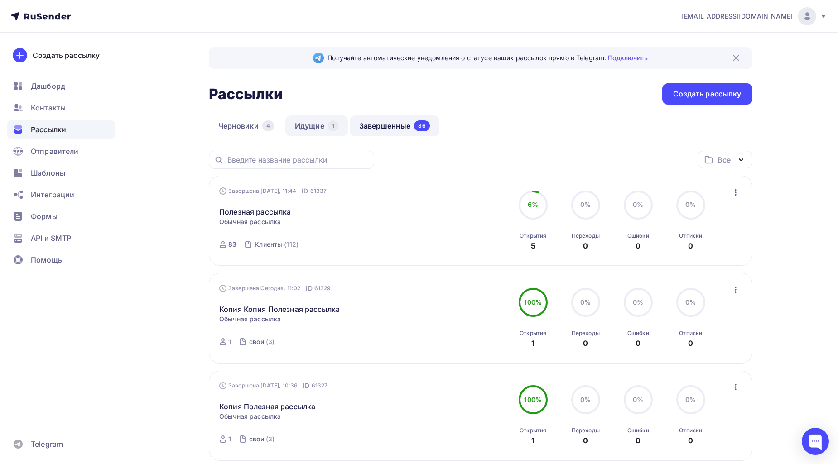
click at [310, 125] on link "Идущие 1" at bounding box center [316, 125] width 62 height 21
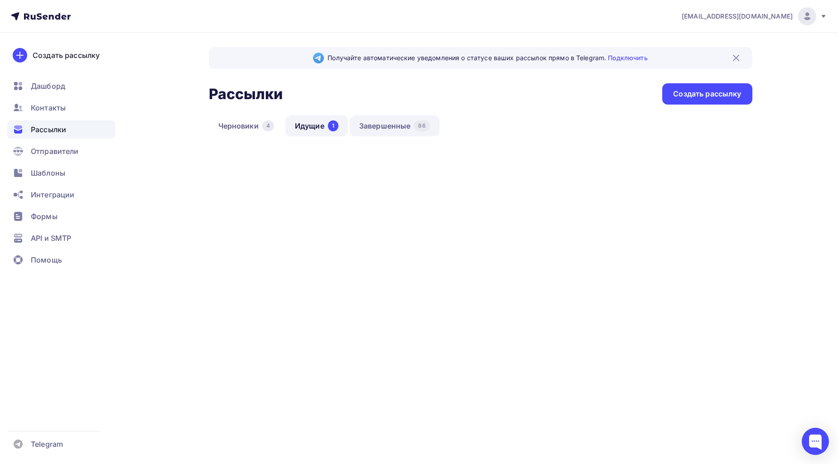
click at [374, 125] on link "Завершенные 86" at bounding box center [395, 125] width 90 height 21
